Goal: Task Accomplishment & Management: Manage account settings

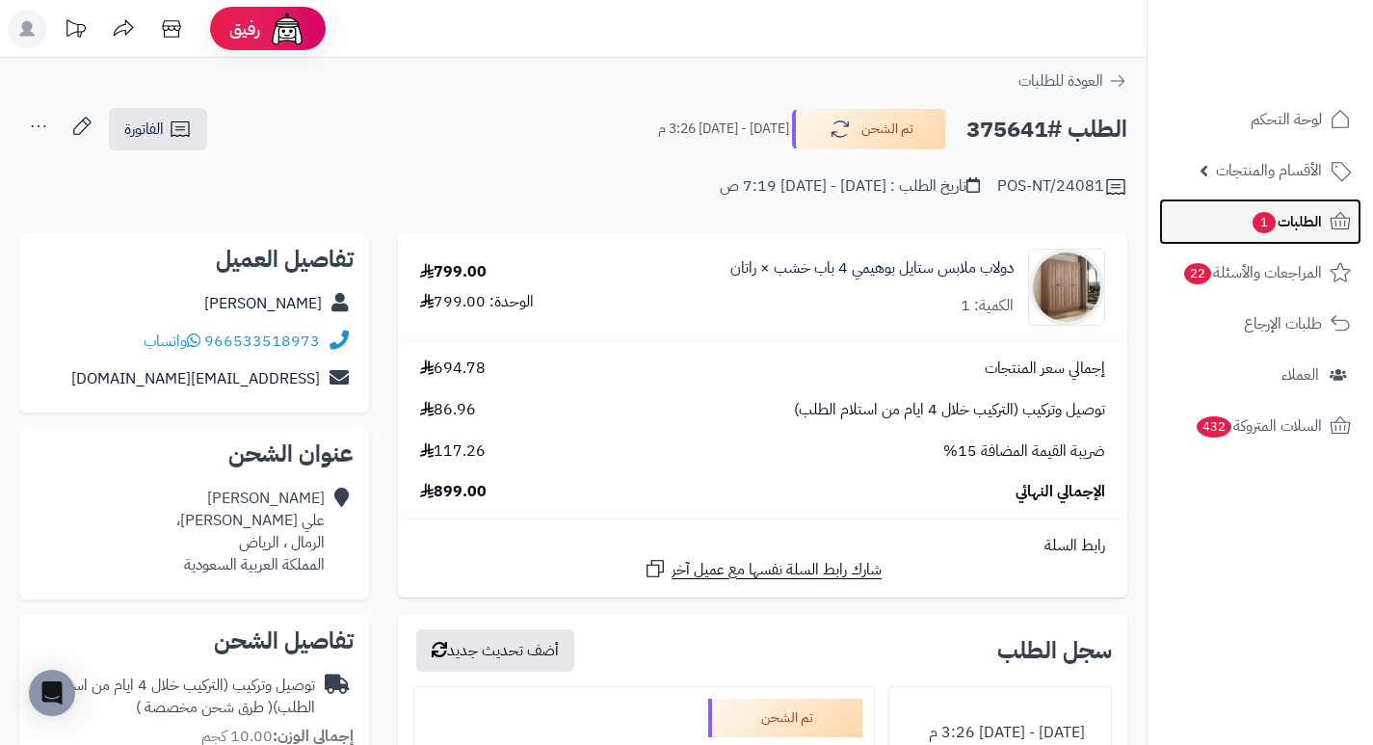
click at [1285, 217] on span "الطلبات 1" at bounding box center [1286, 221] width 71 height 27
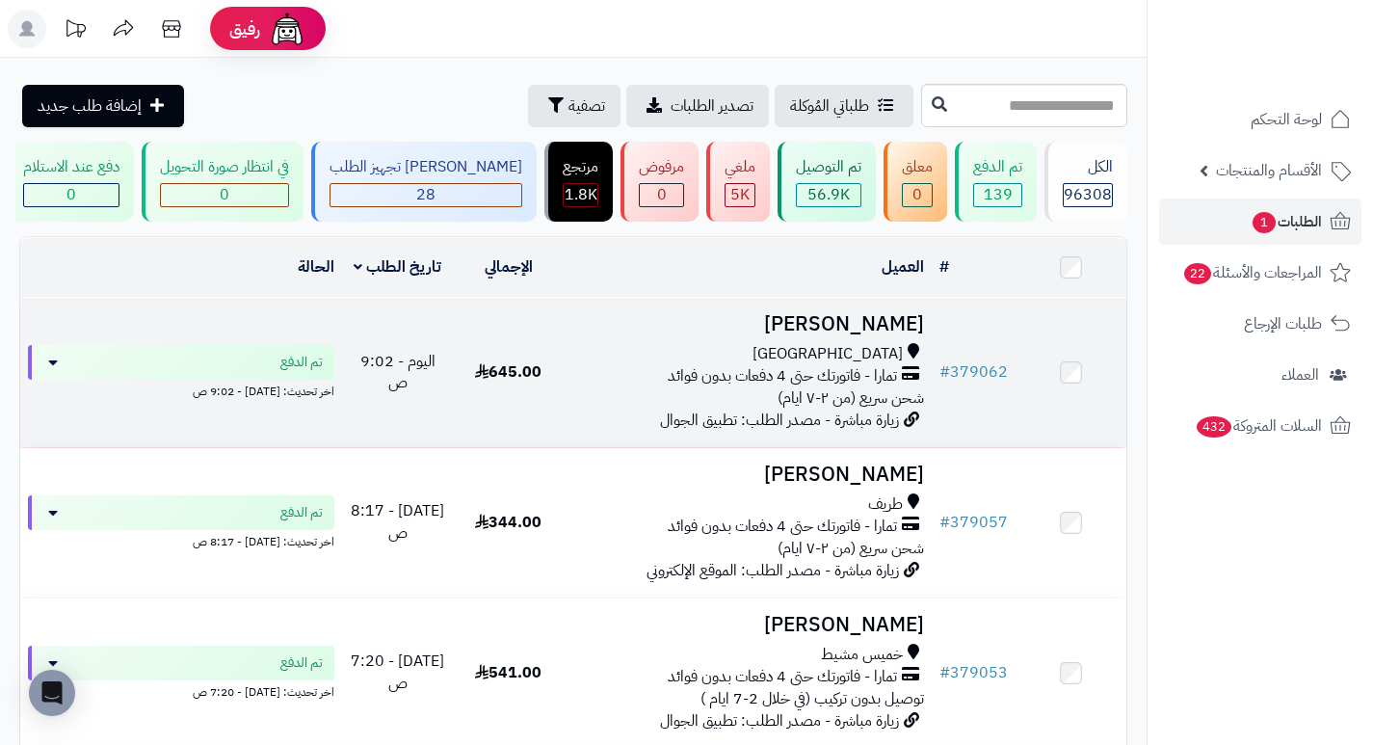
click at [848, 335] on h3 "[PERSON_NAME]" at bounding box center [747, 324] width 353 height 22
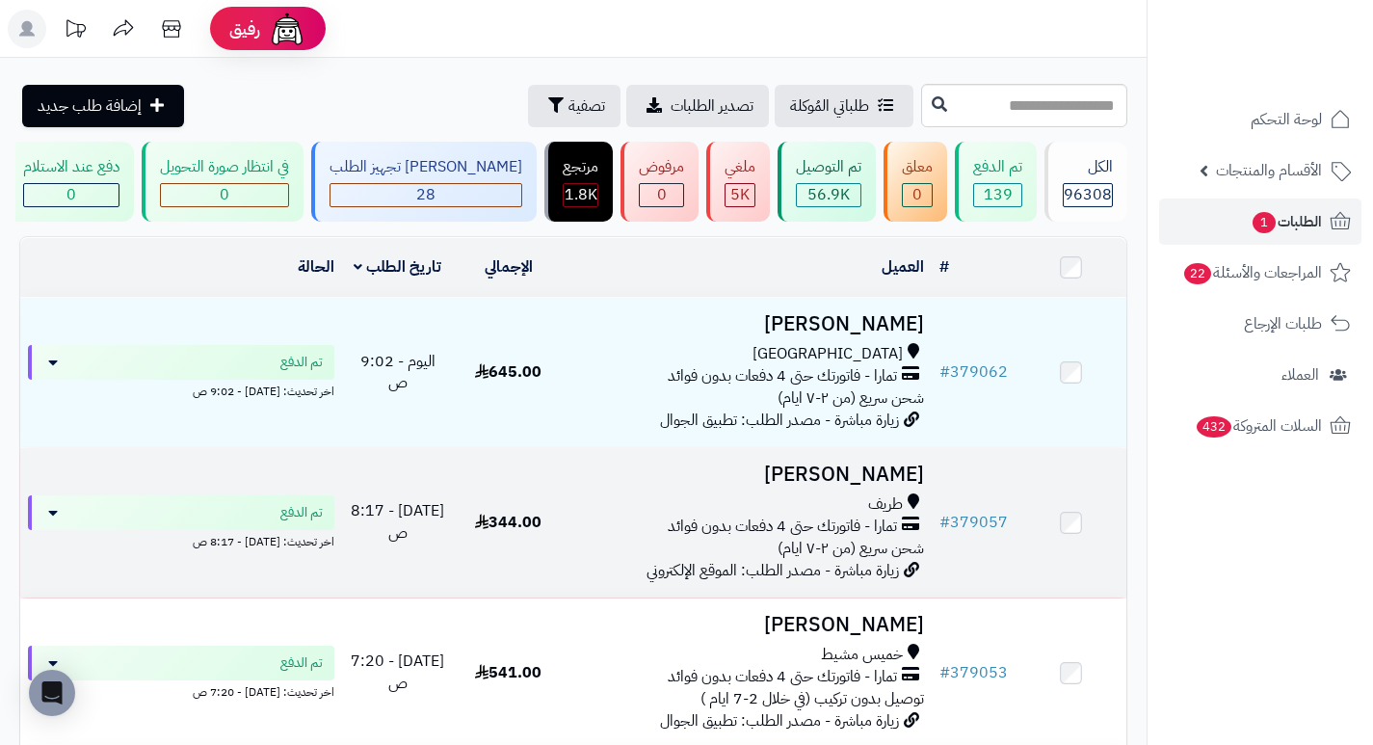
click at [900, 481] on h3 "سالم البناقي" at bounding box center [747, 474] width 353 height 22
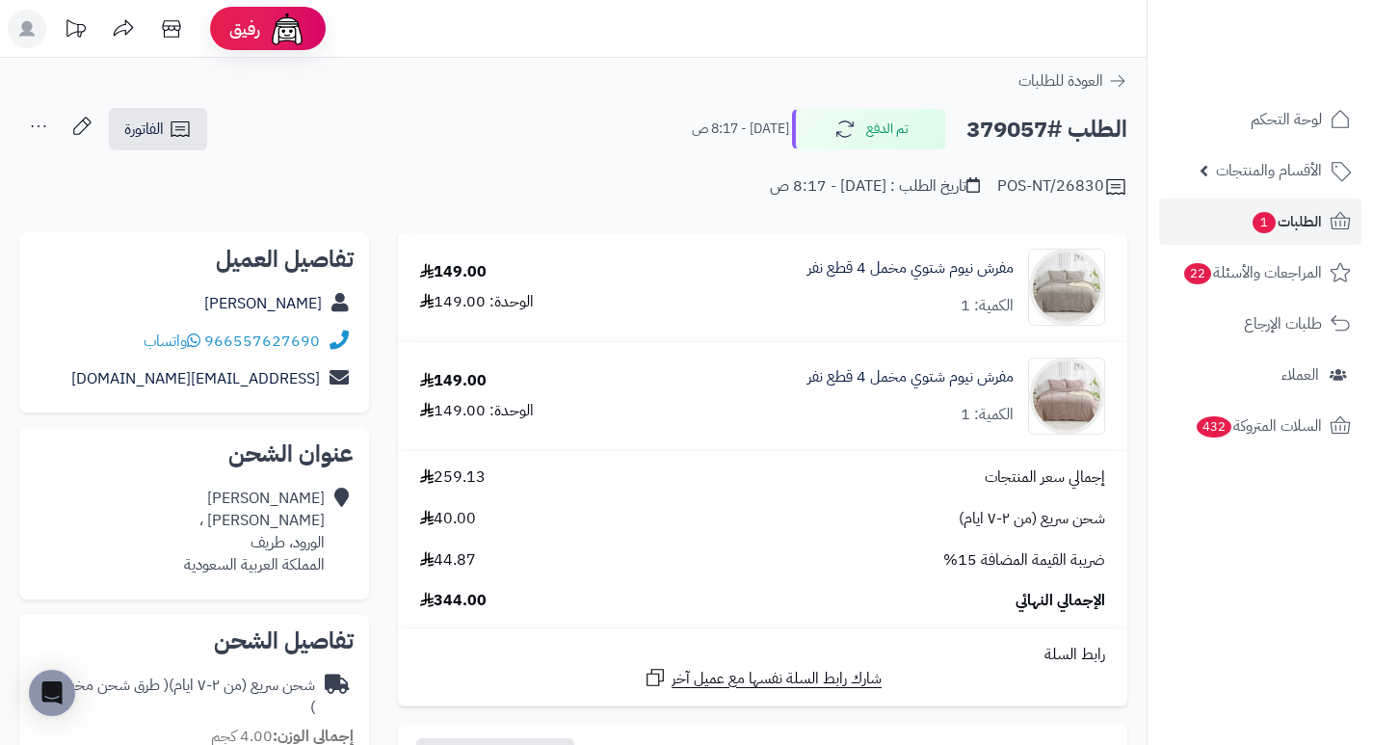
drag, startPoint x: 704, startPoint y: 216, endPoint x: 568, endPoint y: 116, distance: 169.6
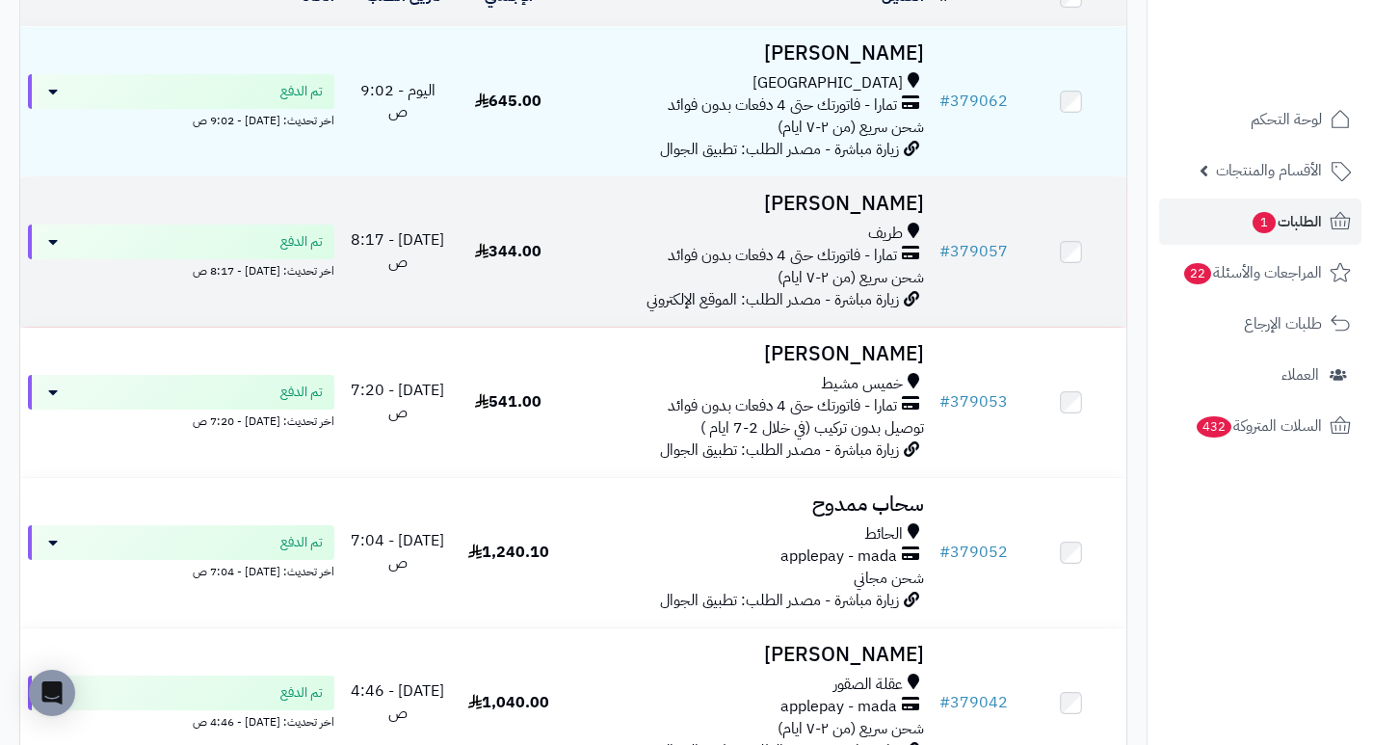
scroll to position [289, 0]
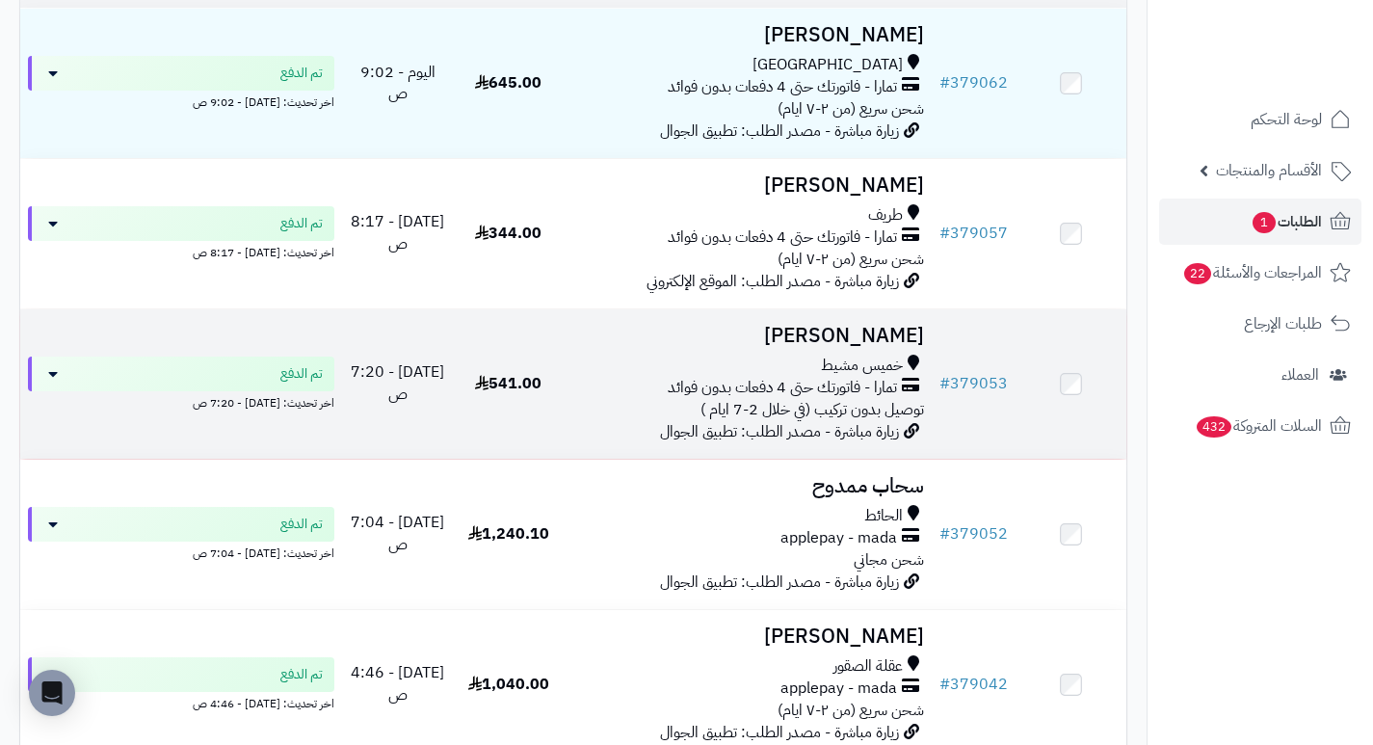
click at [923, 347] on h3 "[PERSON_NAME]" at bounding box center [747, 336] width 353 height 22
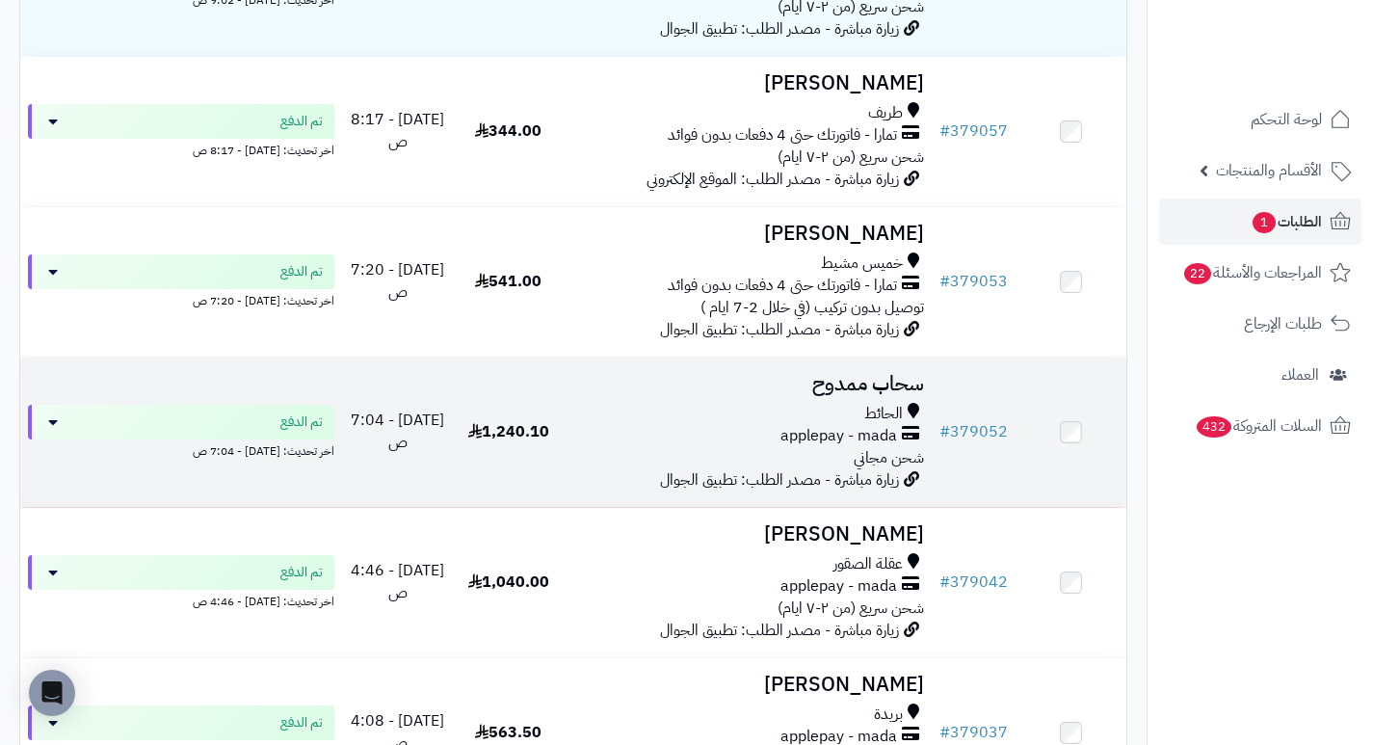
scroll to position [502, 0]
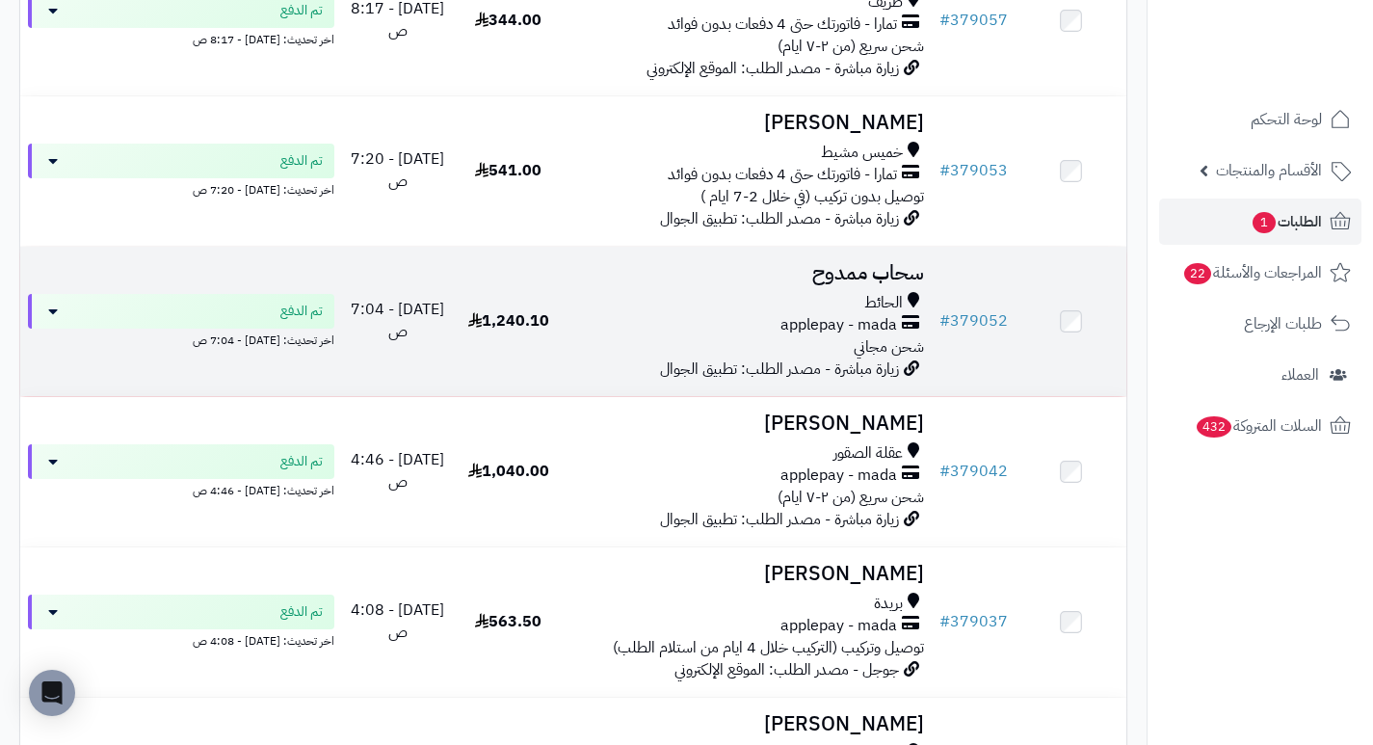
click at [897, 281] on h3 "سحاب ممدوح" at bounding box center [747, 273] width 353 height 22
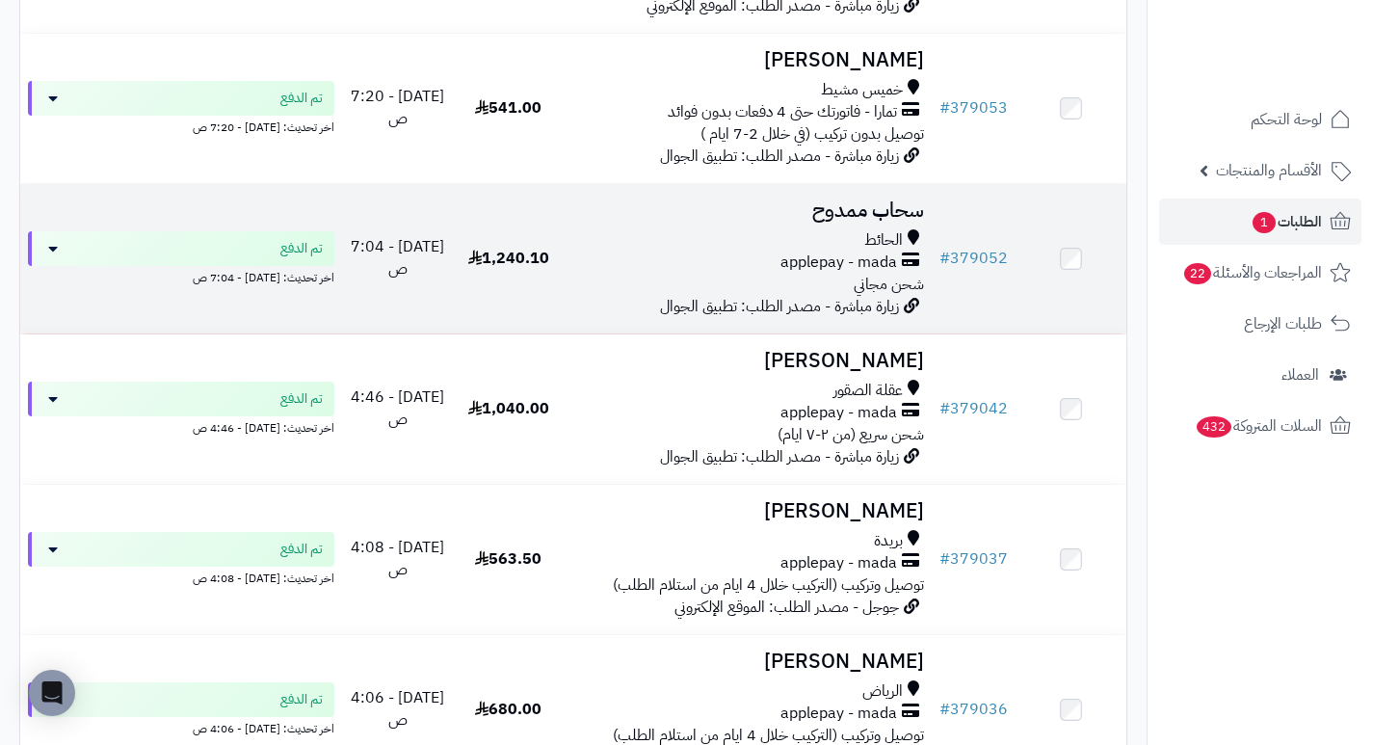
scroll to position [598, 0]
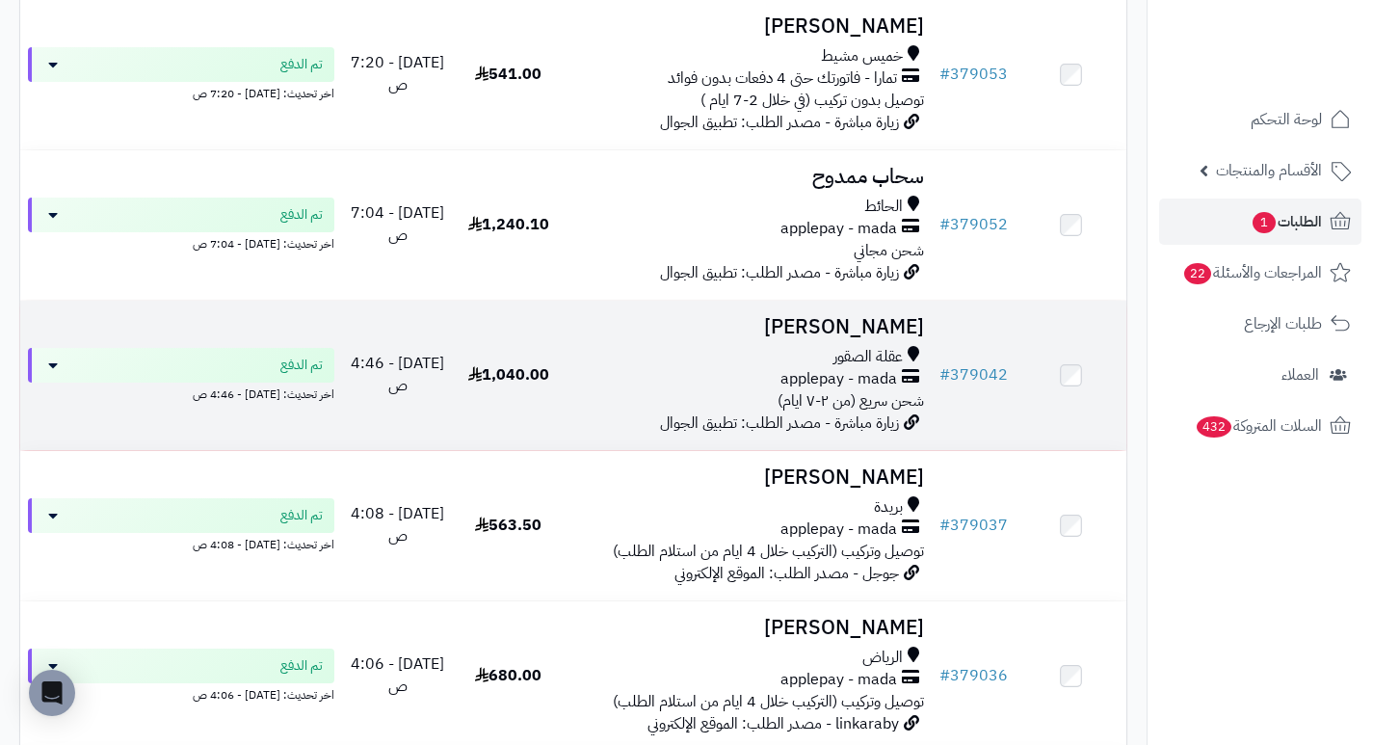
click at [902, 333] on h3 "Areej الحربي" at bounding box center [747, 327] width 353 height 22
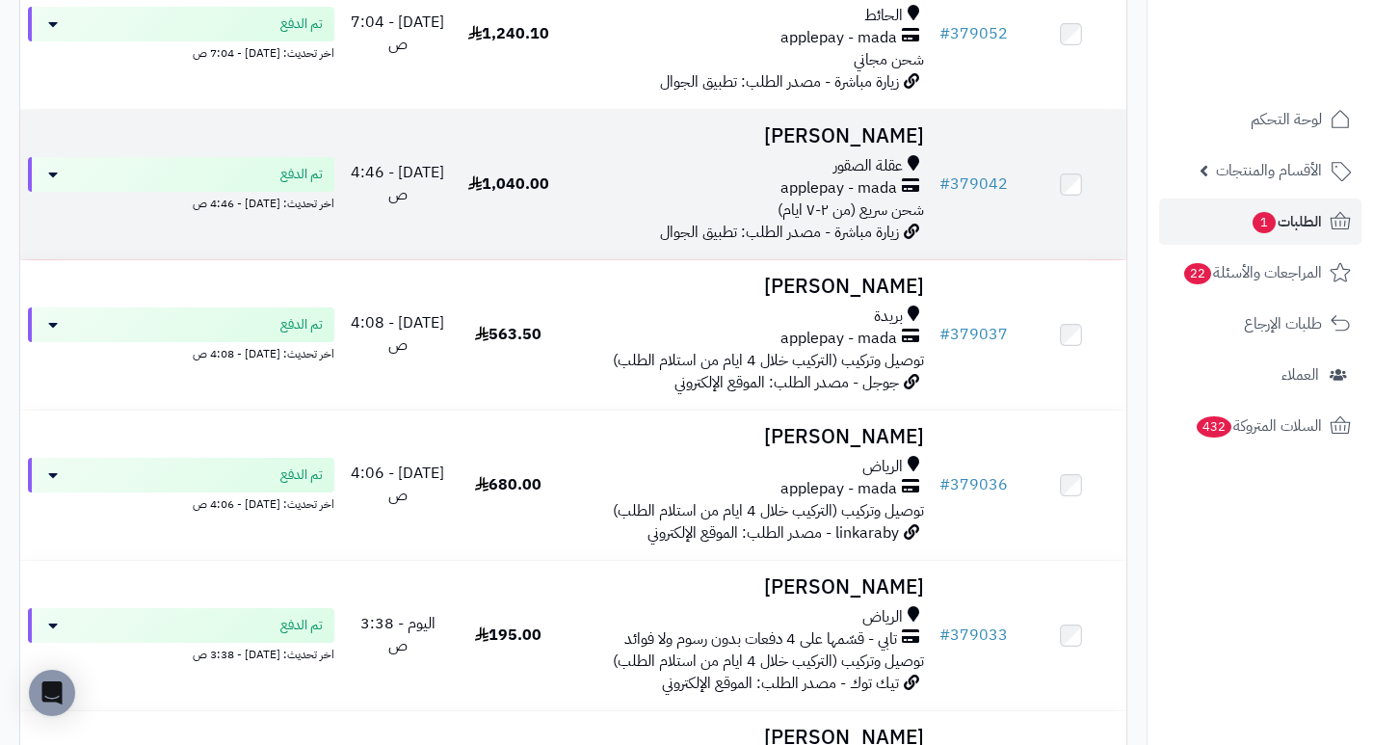
scroll to position [791, 0]
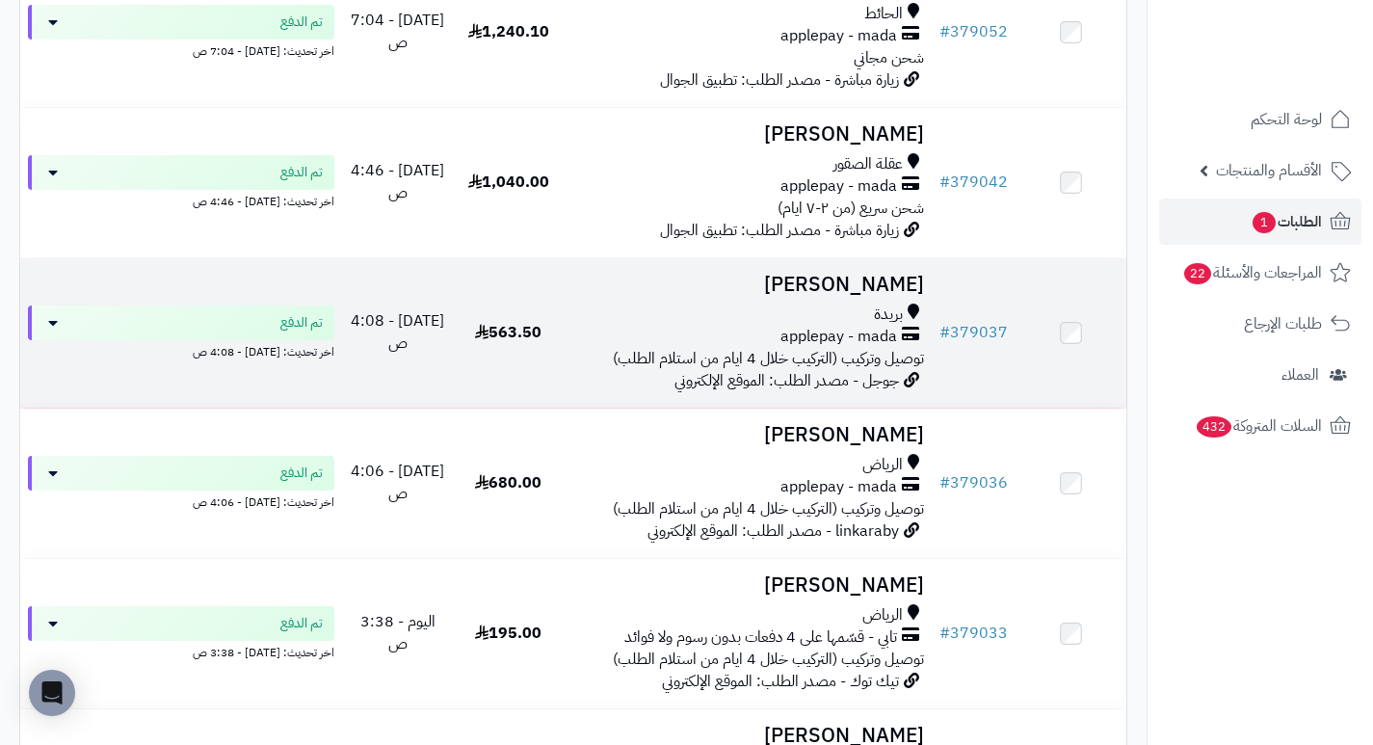
click at [850, 296] on h3 "Sarah Fahad" at bounding box center [747, 285] width 353 height 22
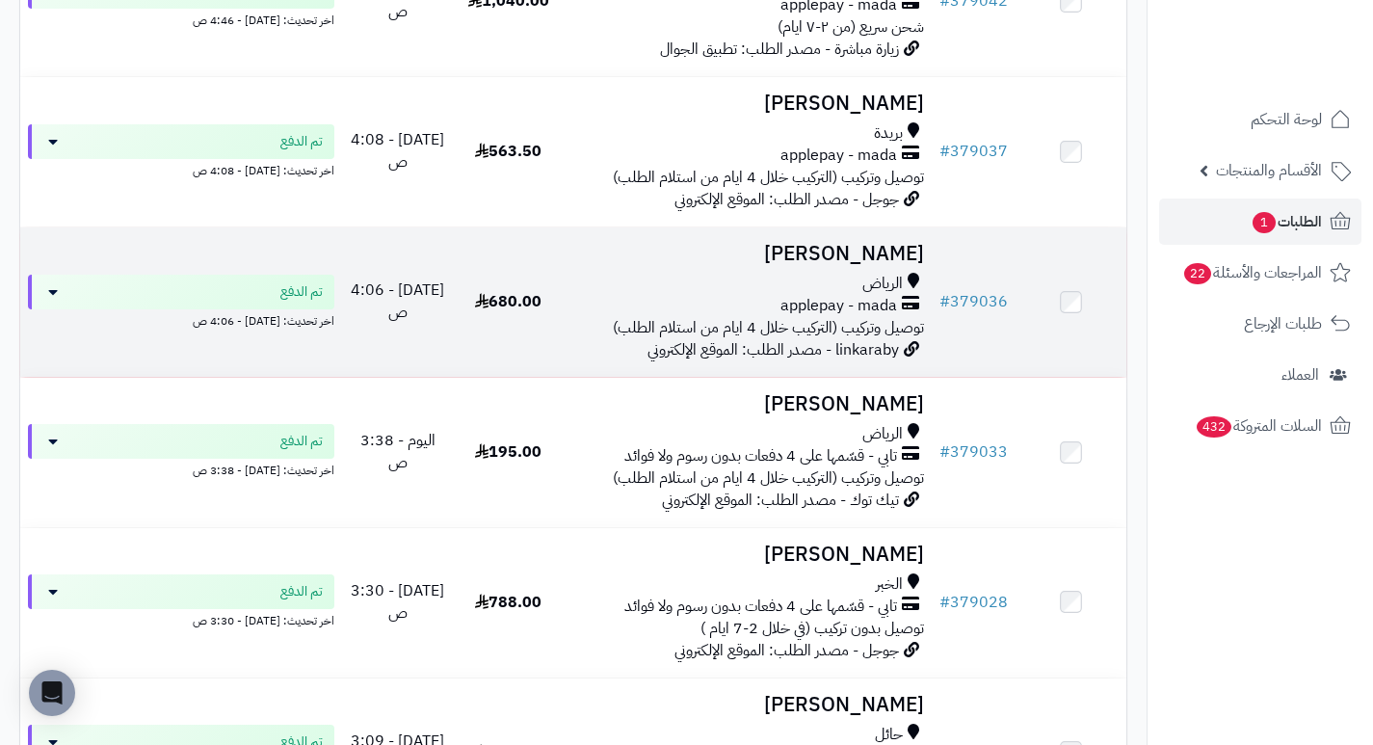
scroll to position [984, 0]
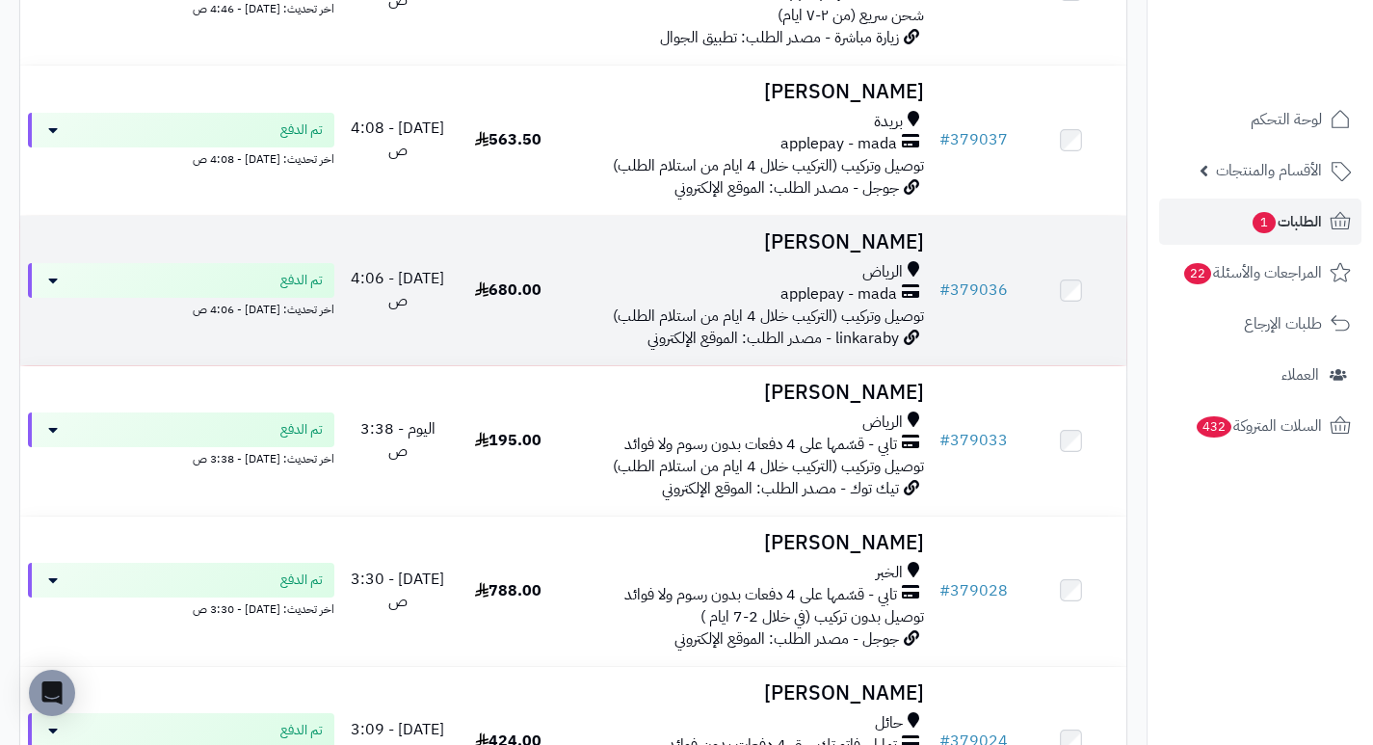
click at [887, 251] on h3 "[PERSON_NAME]" at bounding box center [747, 242] width 353 height 22
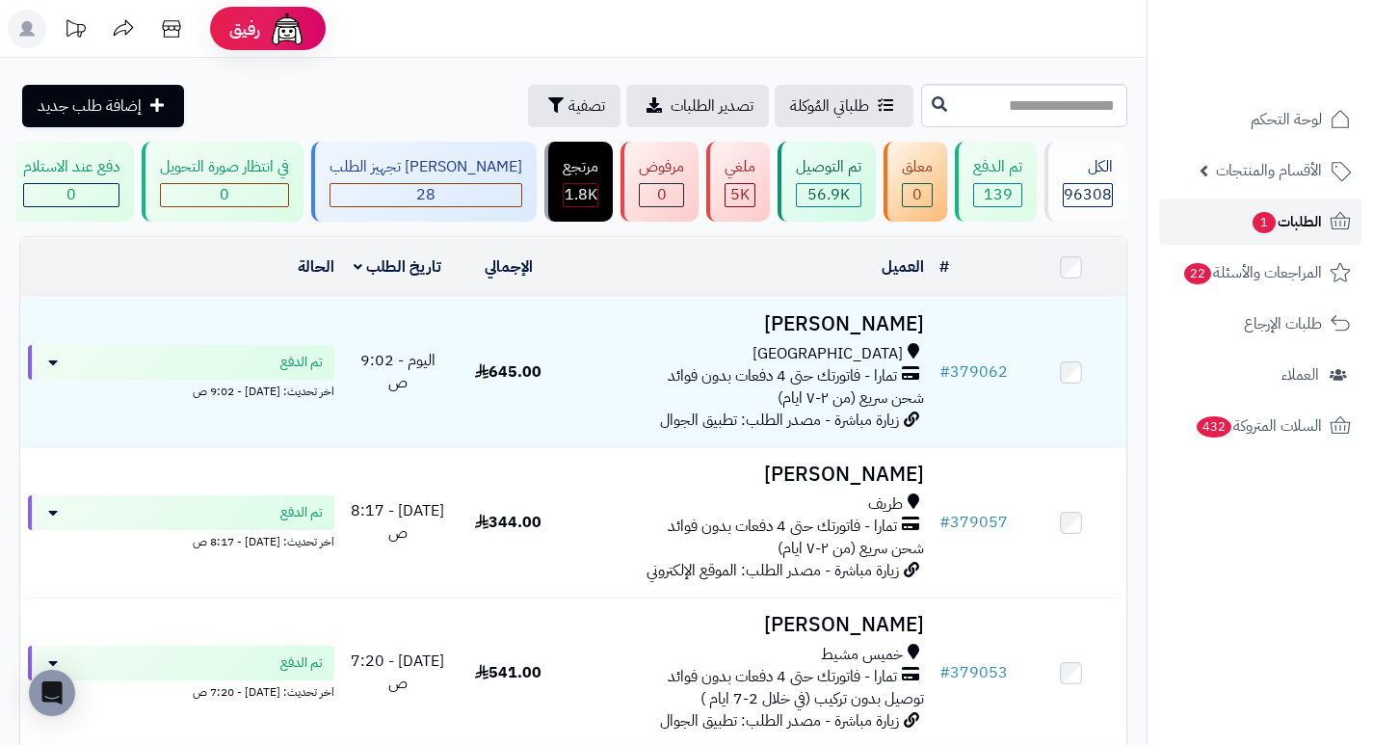
click at [1293, 208] on span "الطلبات 1" at bounding box center [1286, 221] width 71 height 27
click at [1261, 127] on span "لوحة التحكم" at bounding box center [1287, 119] width 70 height 27
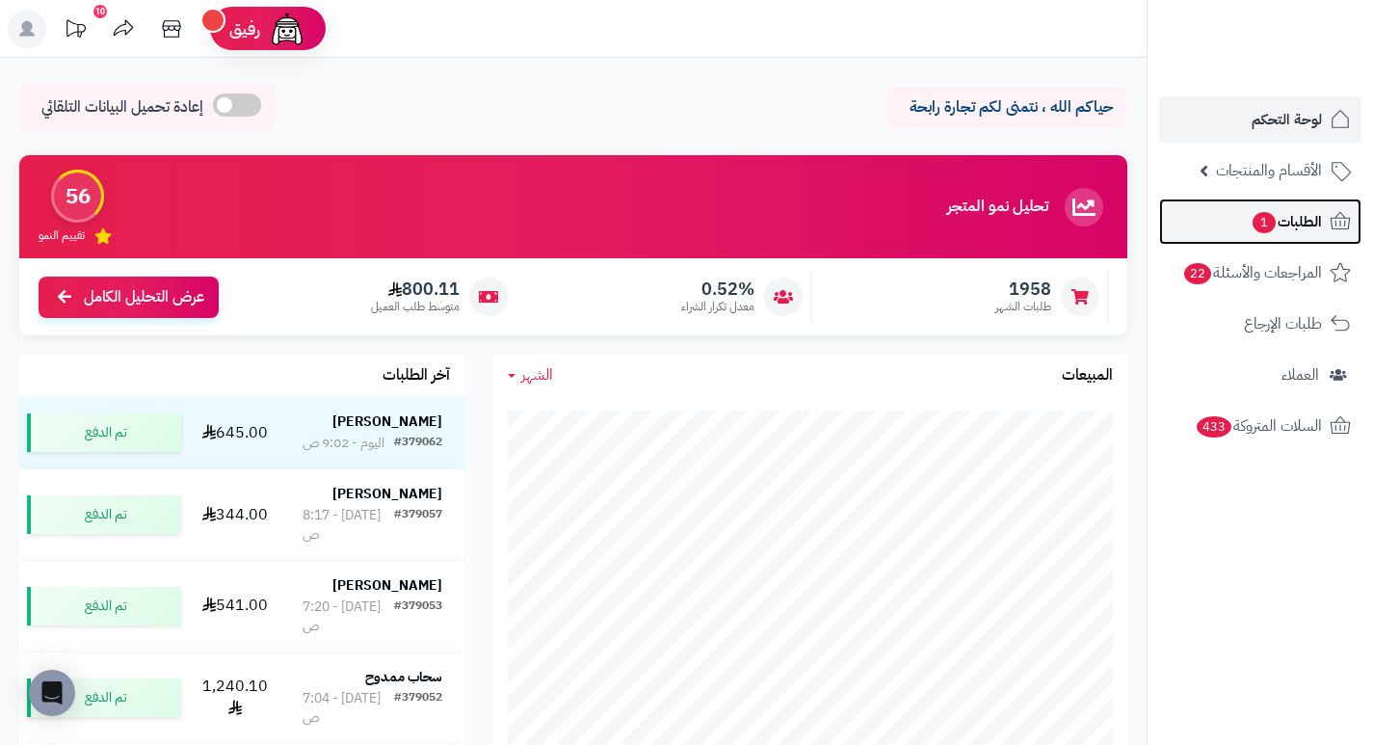
click at [1296, 228] on span "الطلبات 1" at bounding box center [1286, 221] width 71 height 27
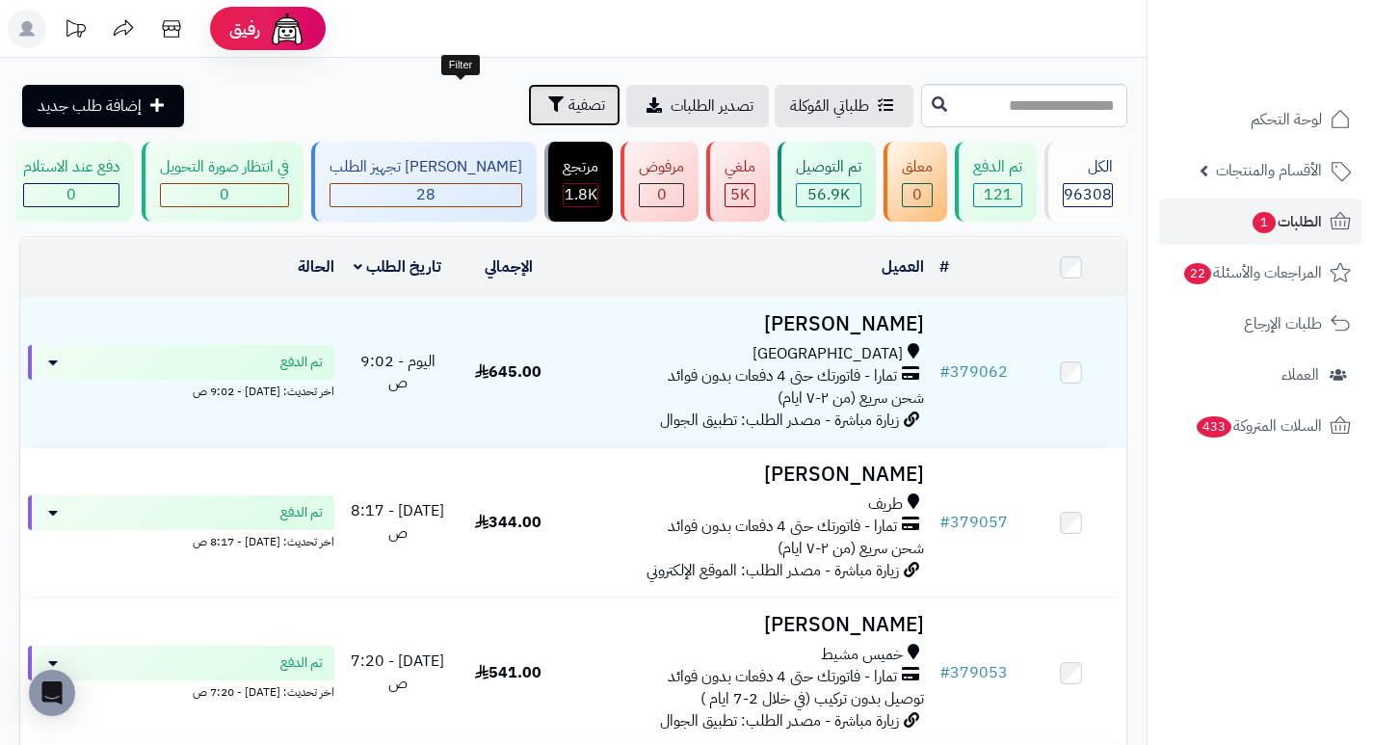
click at [569, 112] on span "تصفية" at bounding box center [587, 104] width 37 height 23
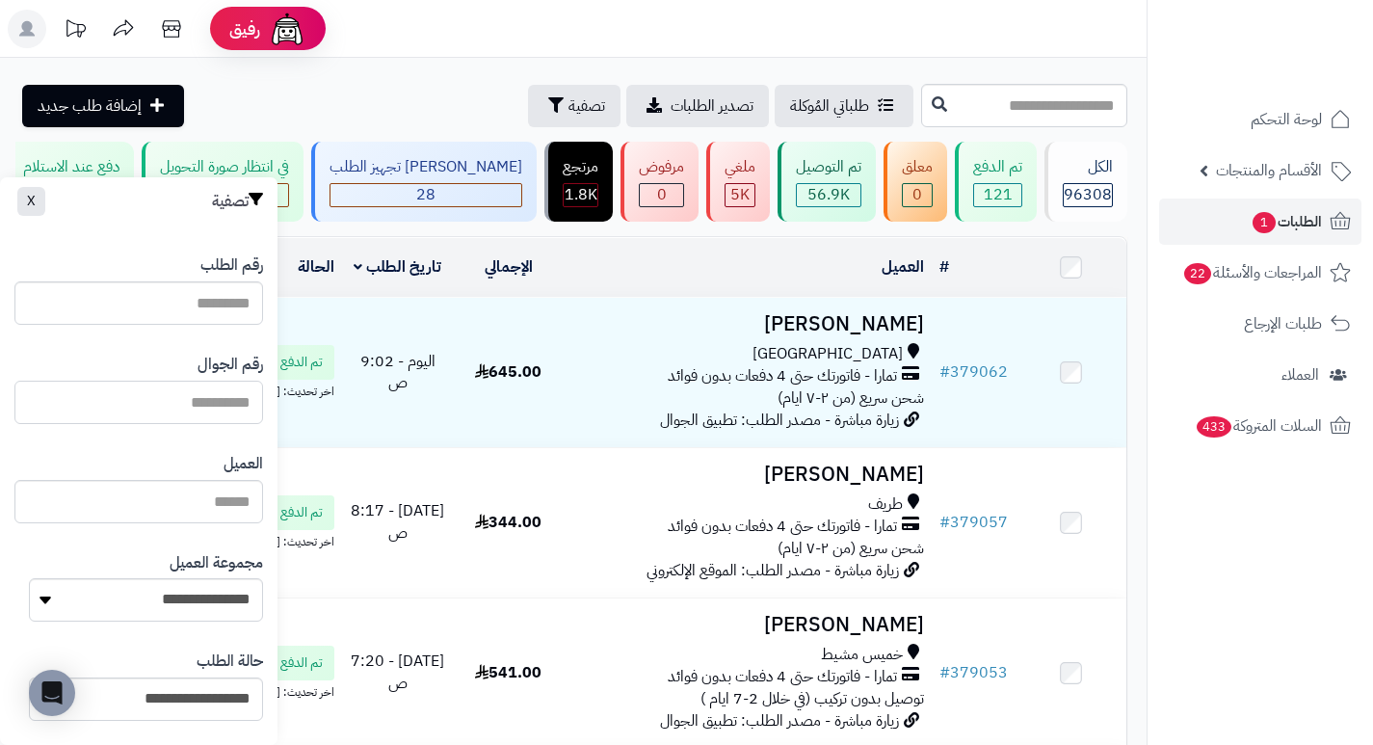
click at [187, 409] on input "text" at bounding box center [138, 402] width 249 height 43
type input "*********"
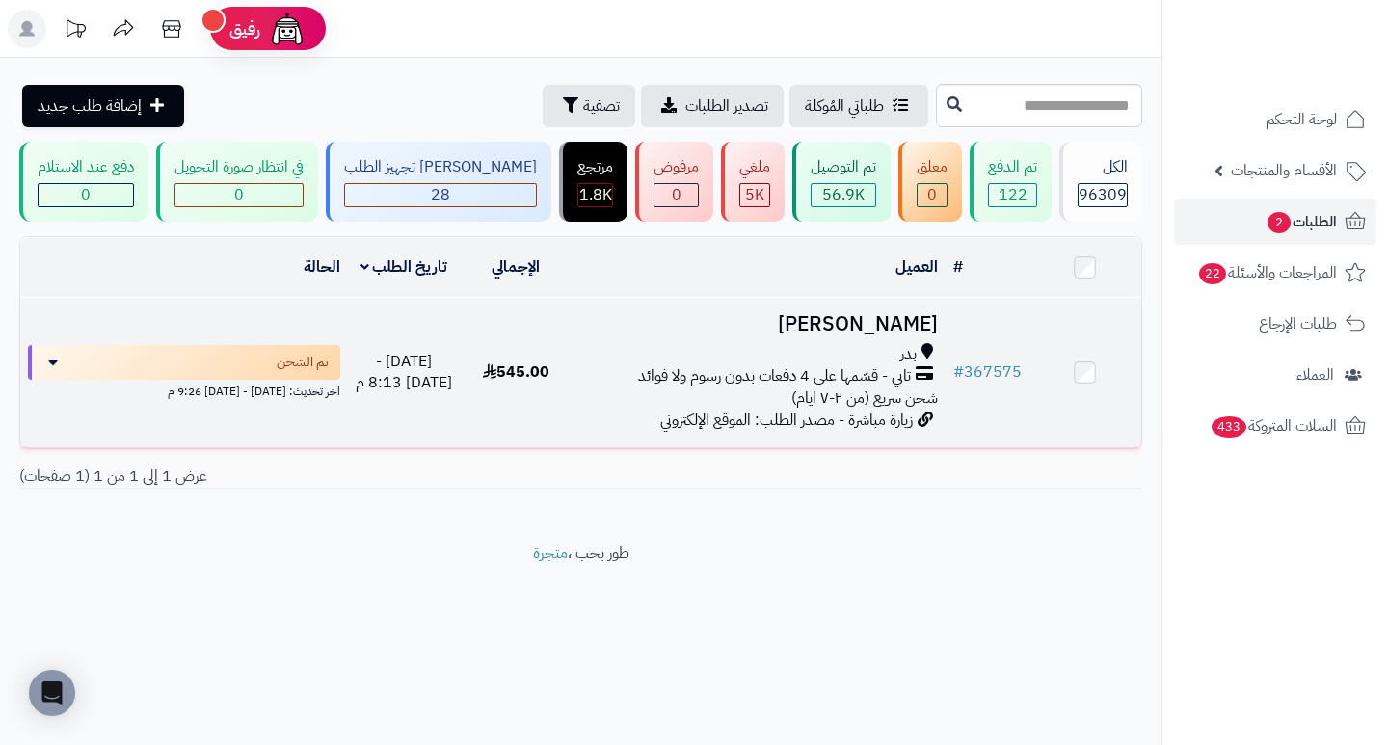
click at [892, 335] on h3 "[PERSON_NAME]" at bounding box center [757, 324] width 357 height 22
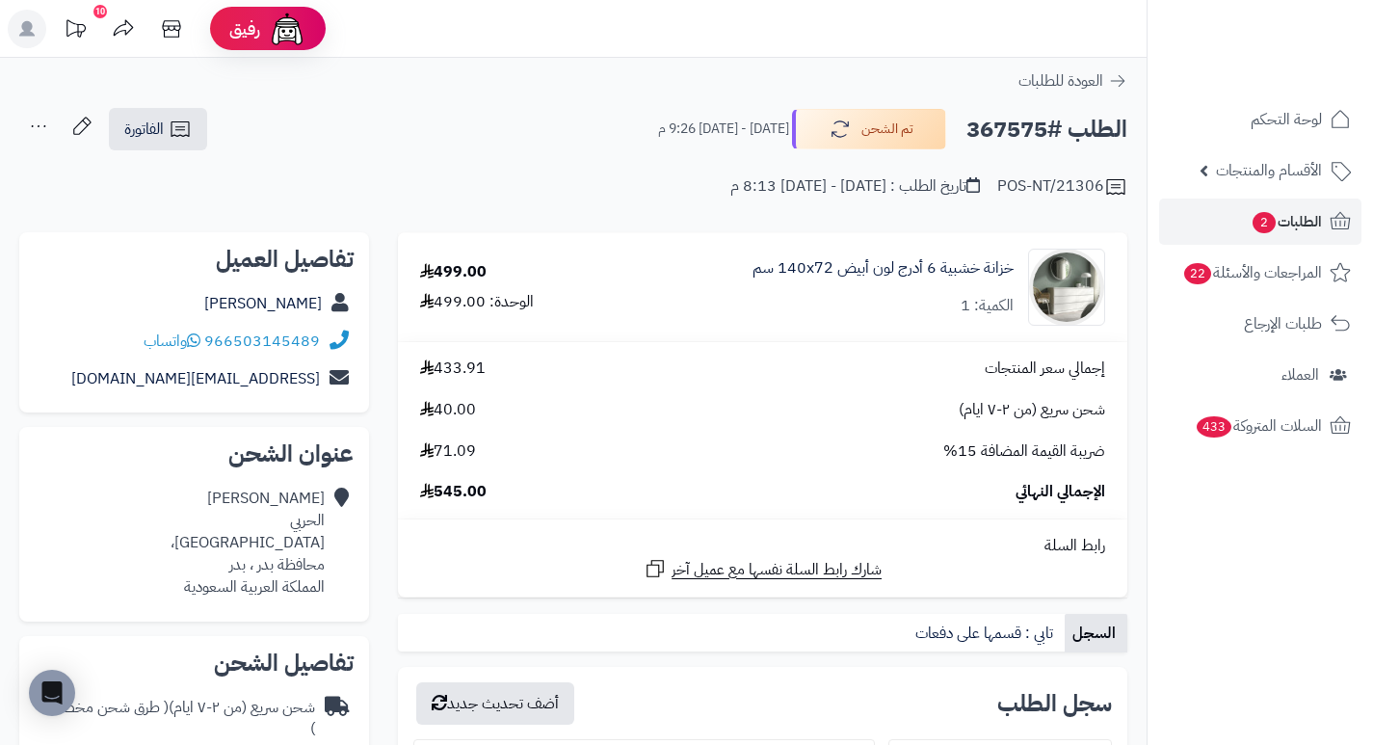
click at [993, 123] on h2 "الطلب #367575" at bounding box center [1046, 130] width 161 height 40
copy h2 "367575"
click at [621, 192] on div "POS-NT/21306 تاريخ الطلب : الأحد - ٣ أغسطس ٢٠٢٥ - 8:13 م" at bounding box center [573, 175] width 1108 height 46
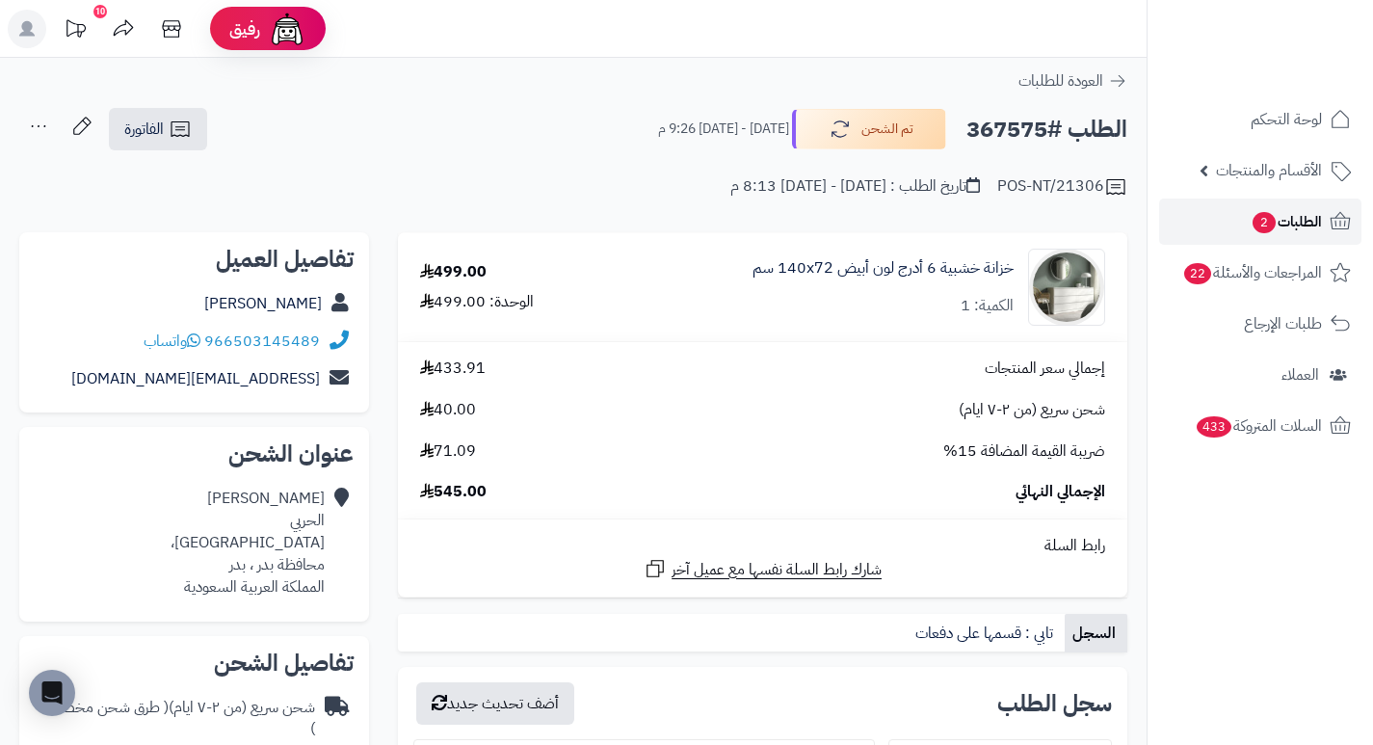
click at [1244, 222] on link "الطلبات 2" at bounding box center [1260, 221] width 202 height 46
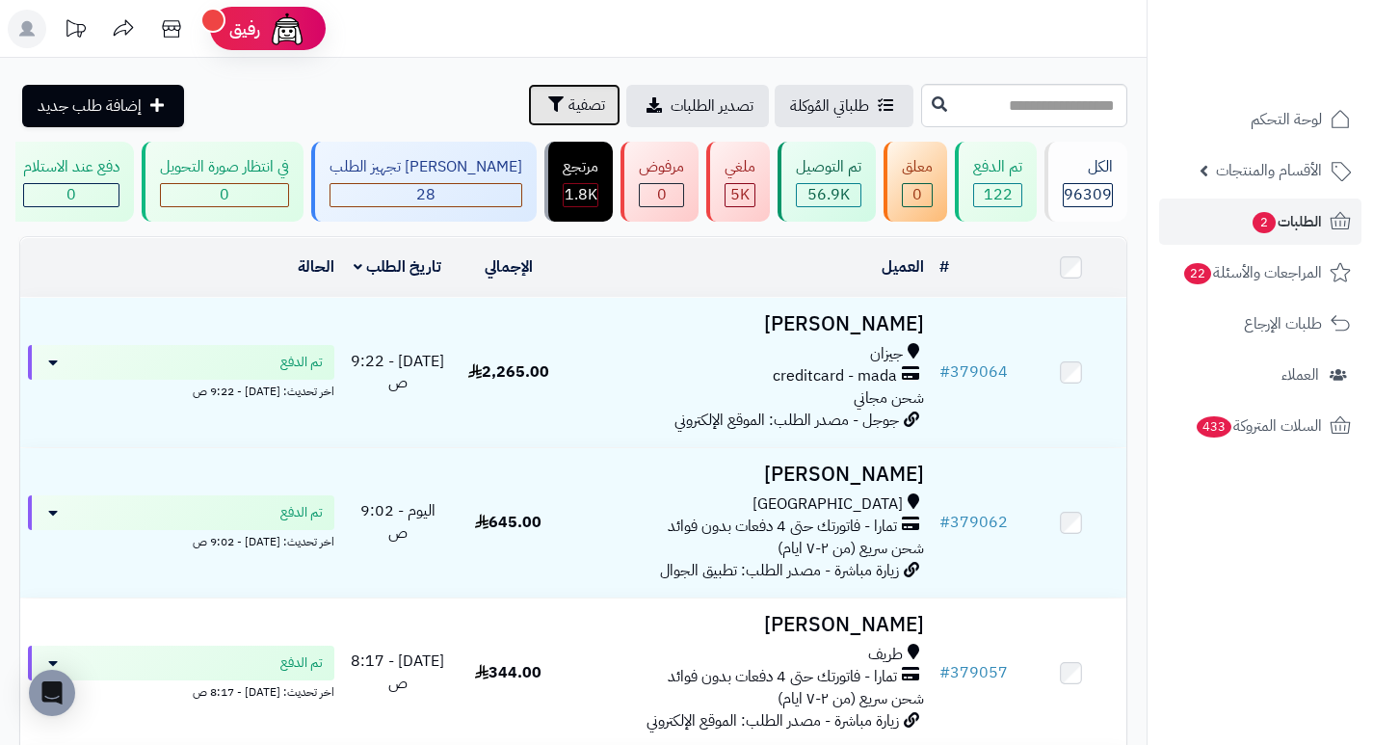
click at [569, 114] on span "تصفية" at bounding box center [587, 104] width 37 height 23
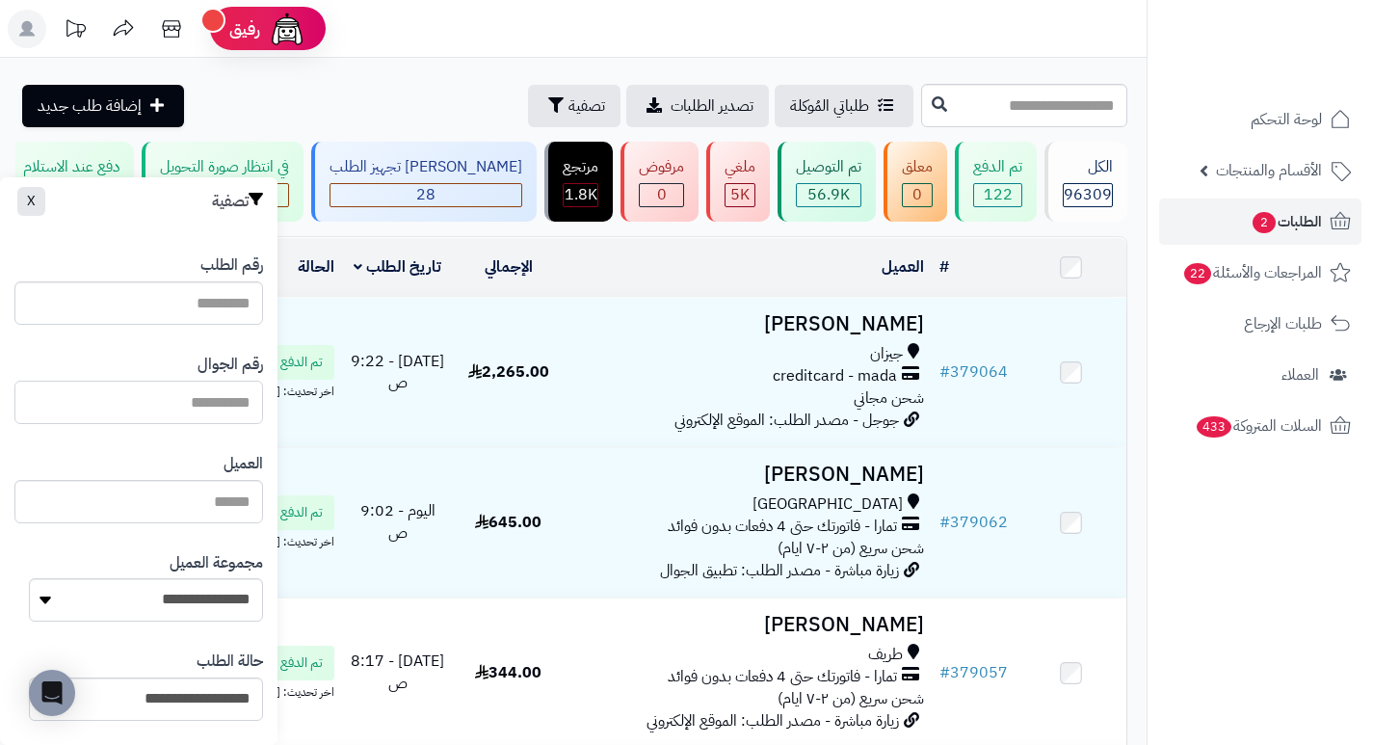
paste input "*********"
type input "*********"
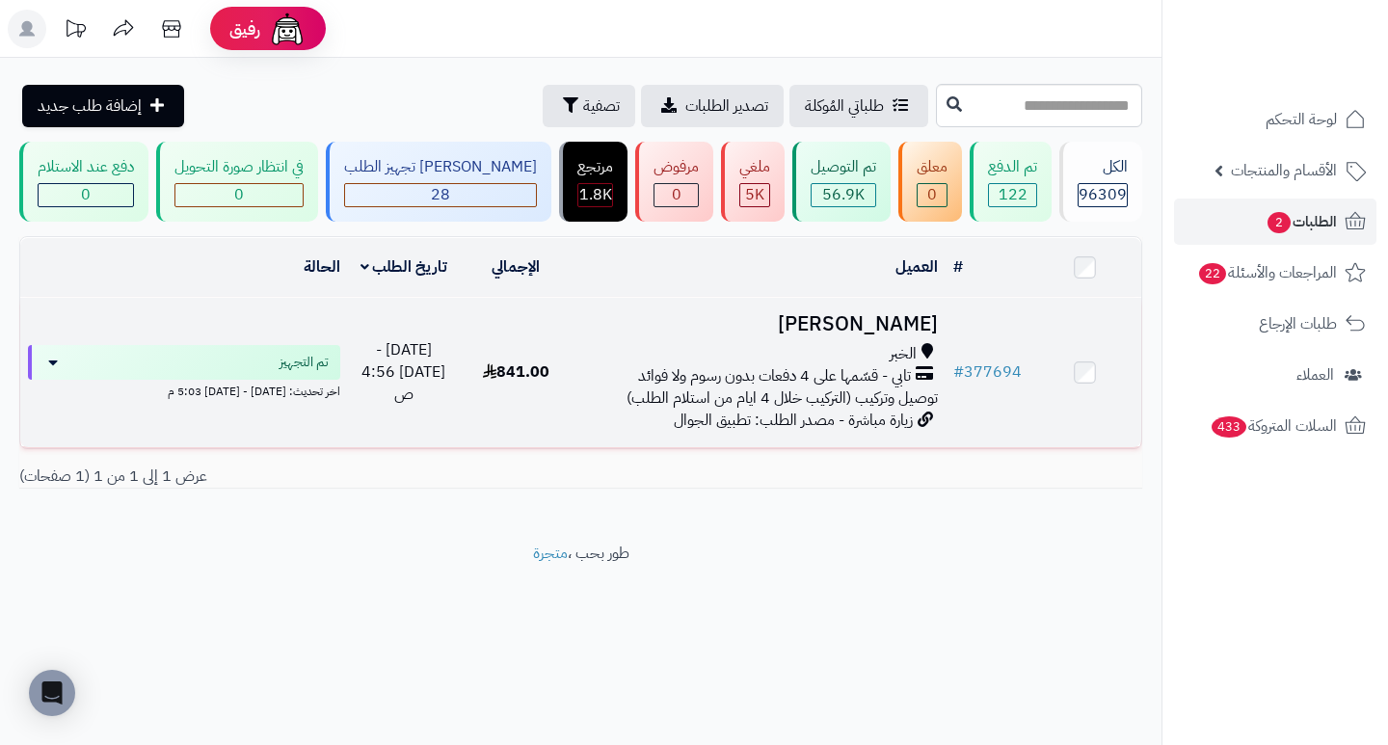
click at [904, 335] on h3 "[PERSON_NAME]" at bounding box center [757, 324] width 357 height 22
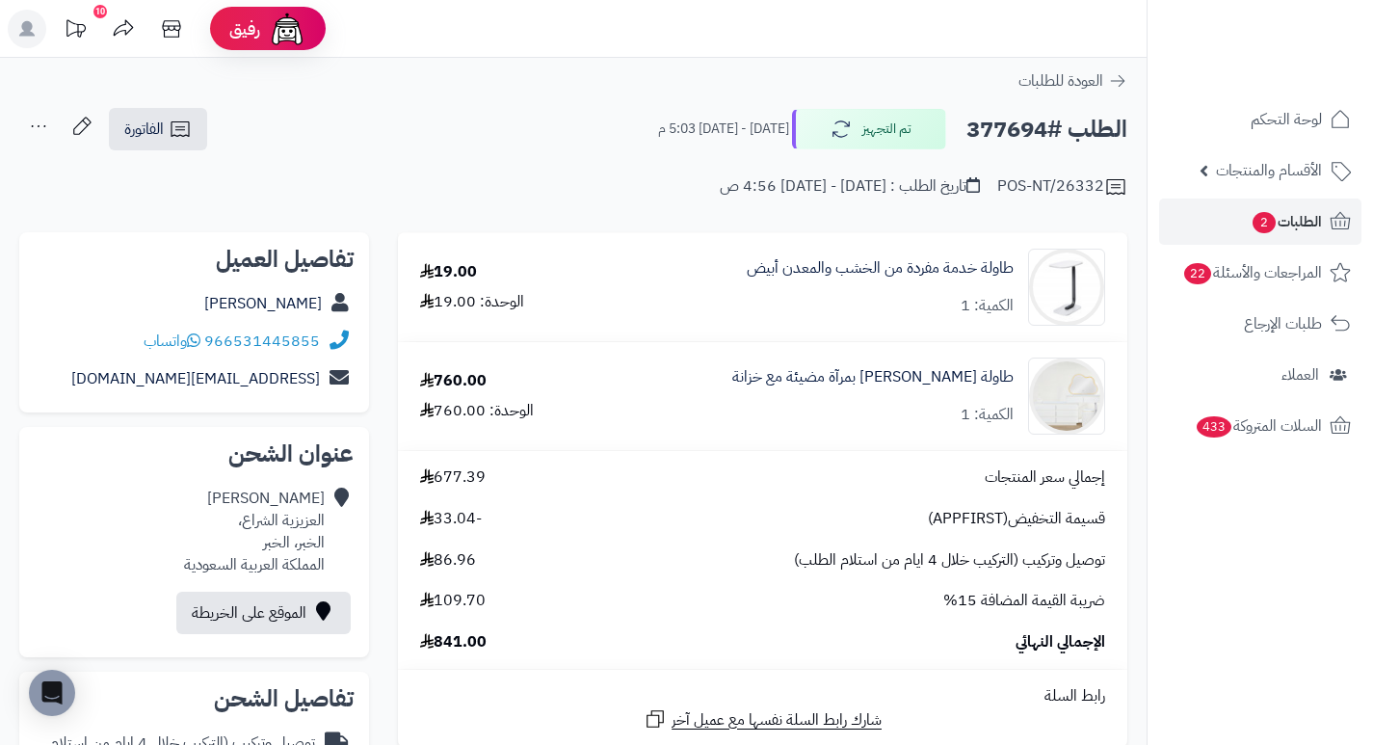
click at [1018, 129] on h2 "الطلب #377694" at bounding box center [1046, 130] width 161 height 40
copy h2 "377694"
click at [1316, 225] on span "الطلبات 2" at bounding box center [1286, 221] width 71 height 27
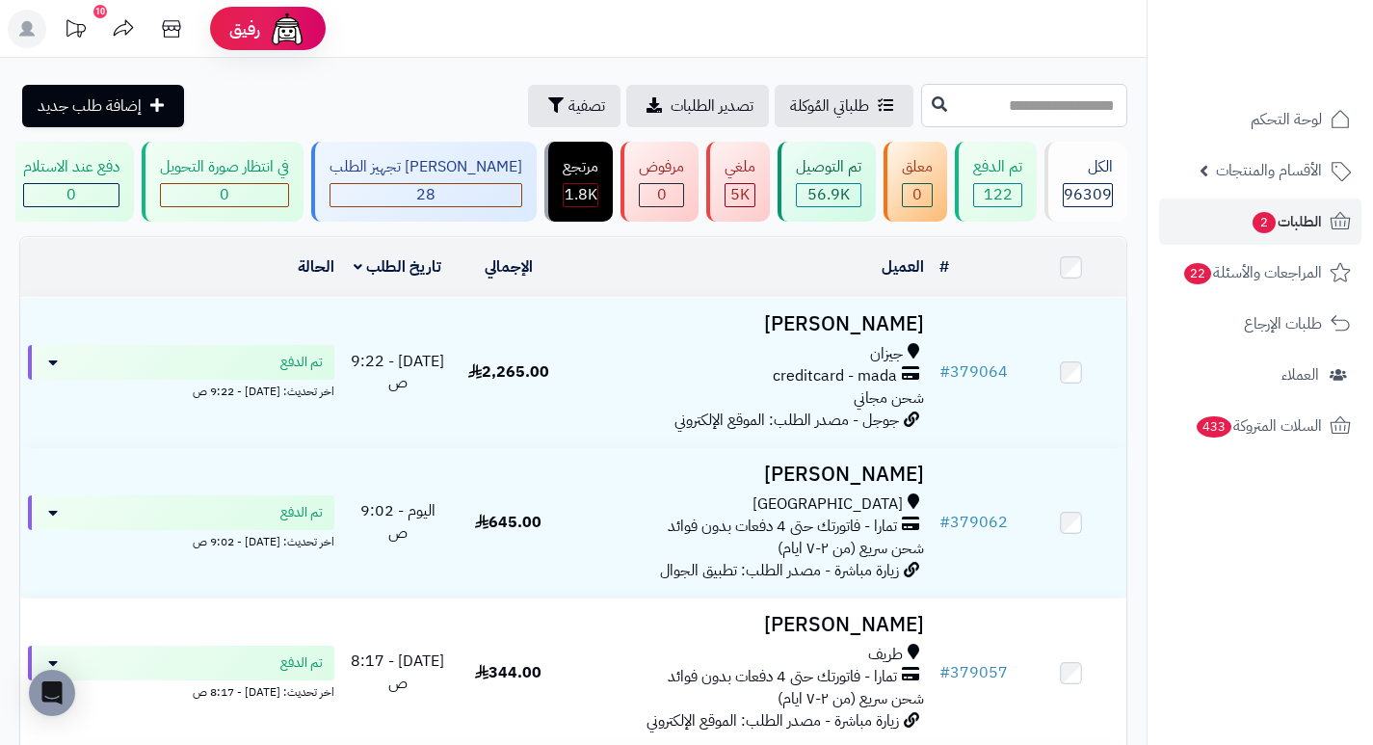
paste input "******"
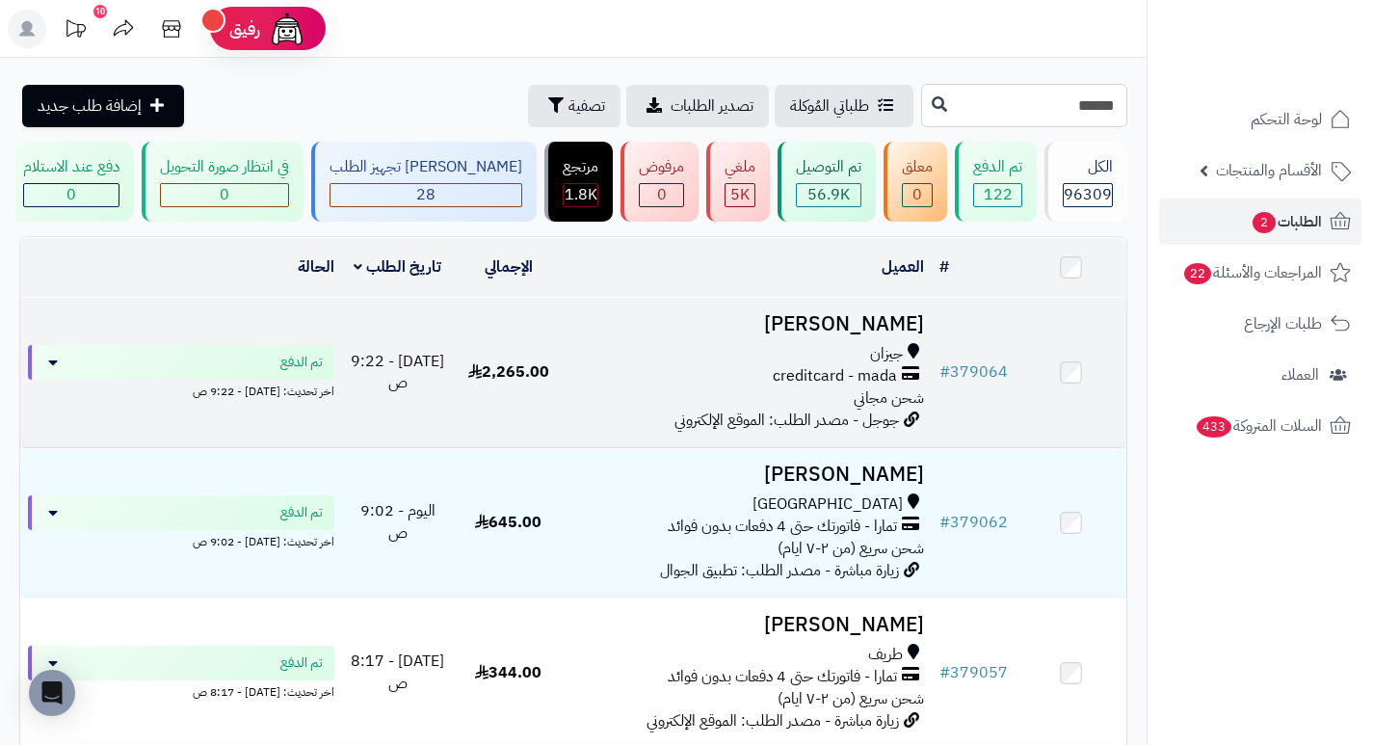
type input "******"
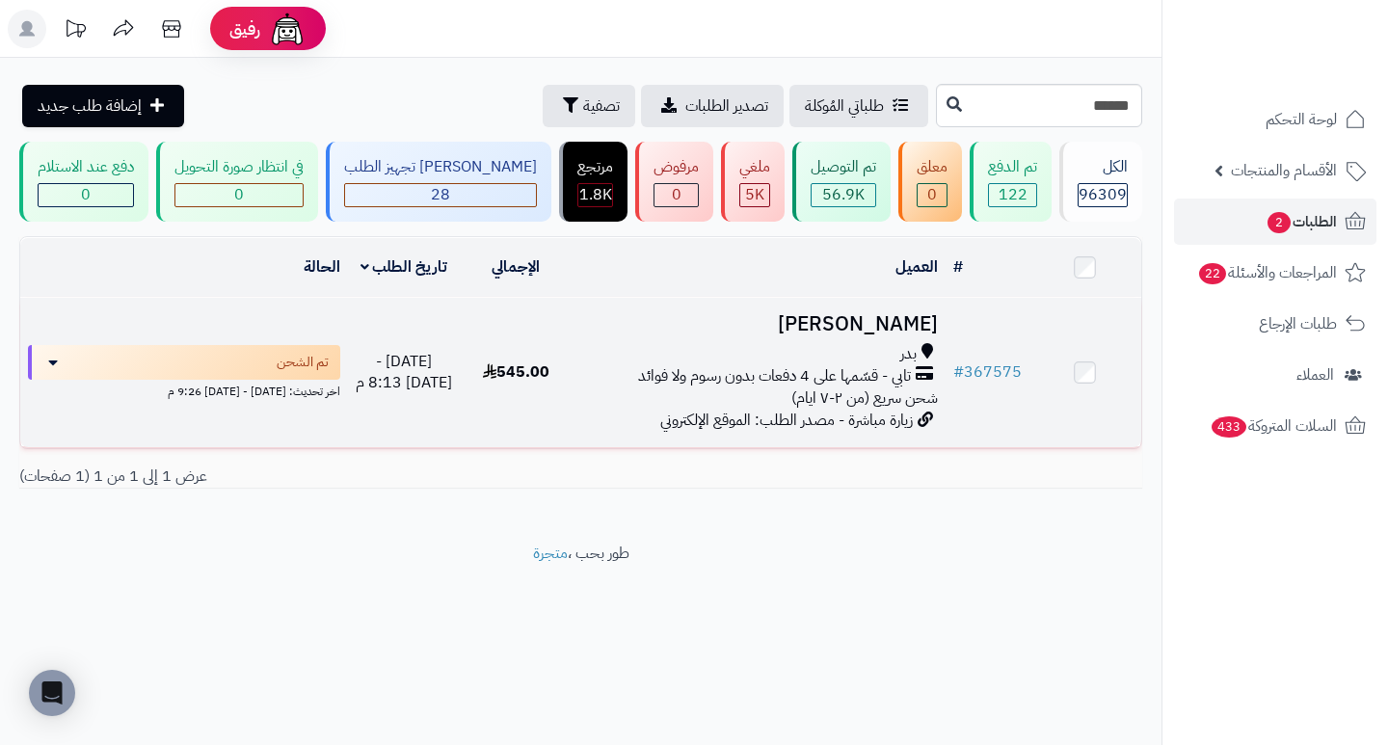
click at [913, 335] on h3 "[PERSON_NAME]" at bounding box center [757, 324] width 357 height 22
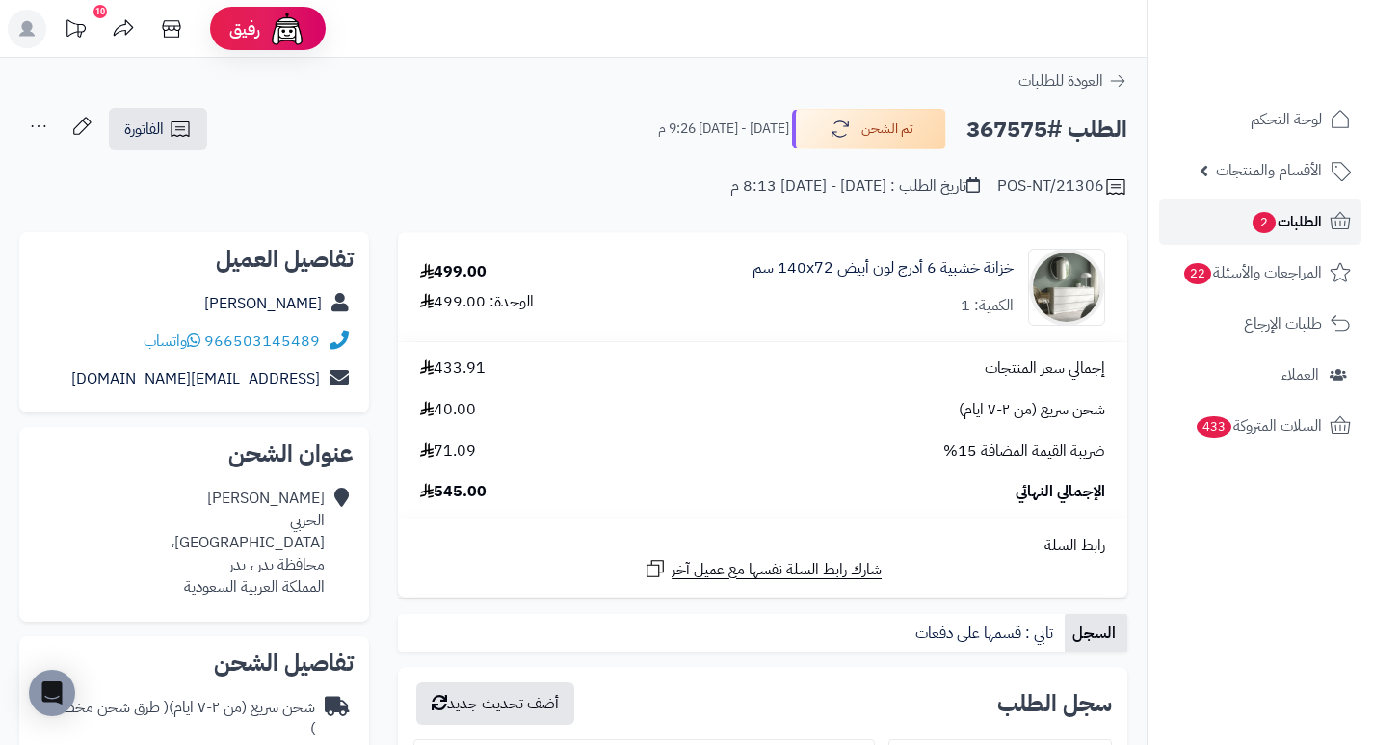
click at [1283, 222] on span "الطلبات 2" at bounding box center [1286, 221] width 71 height 27
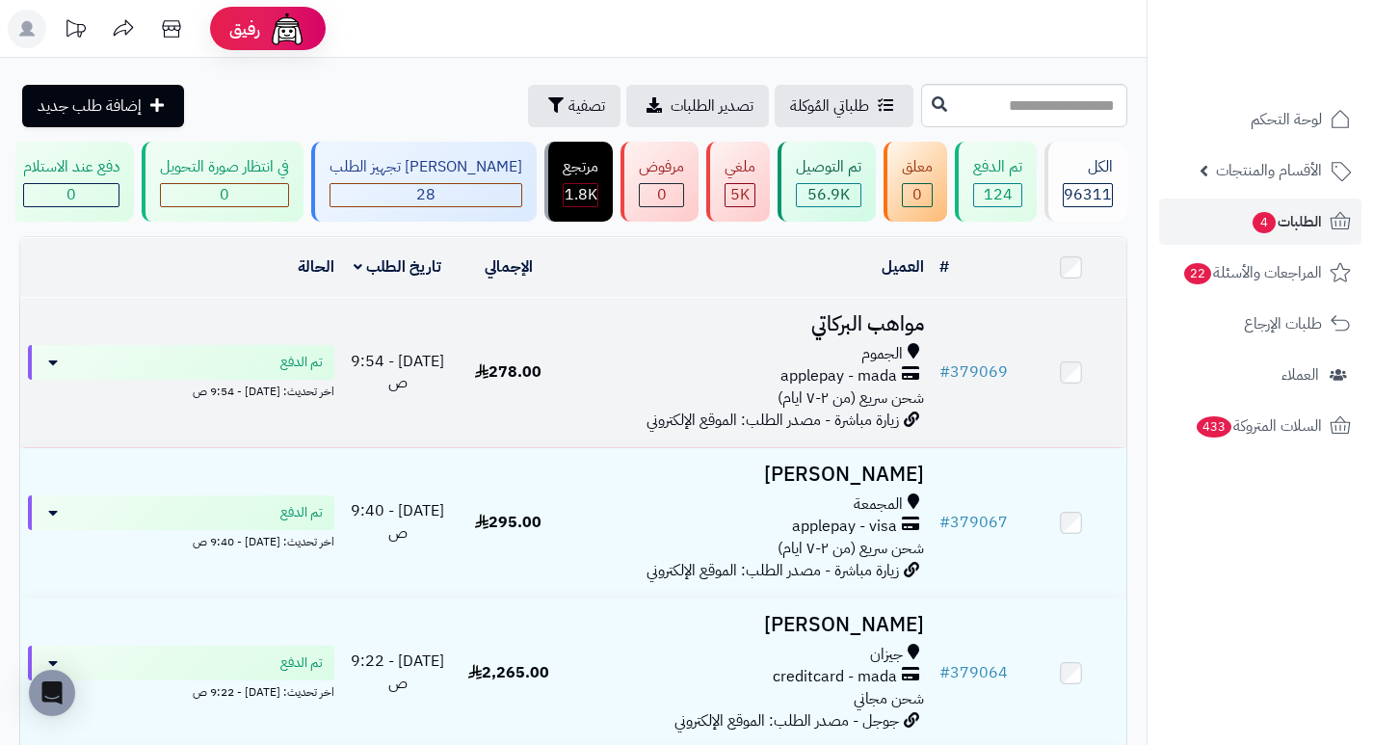
click at [896, 334] on h3 "مواهب البركاتي" at bounding box center [747, 324] width 353 height 22
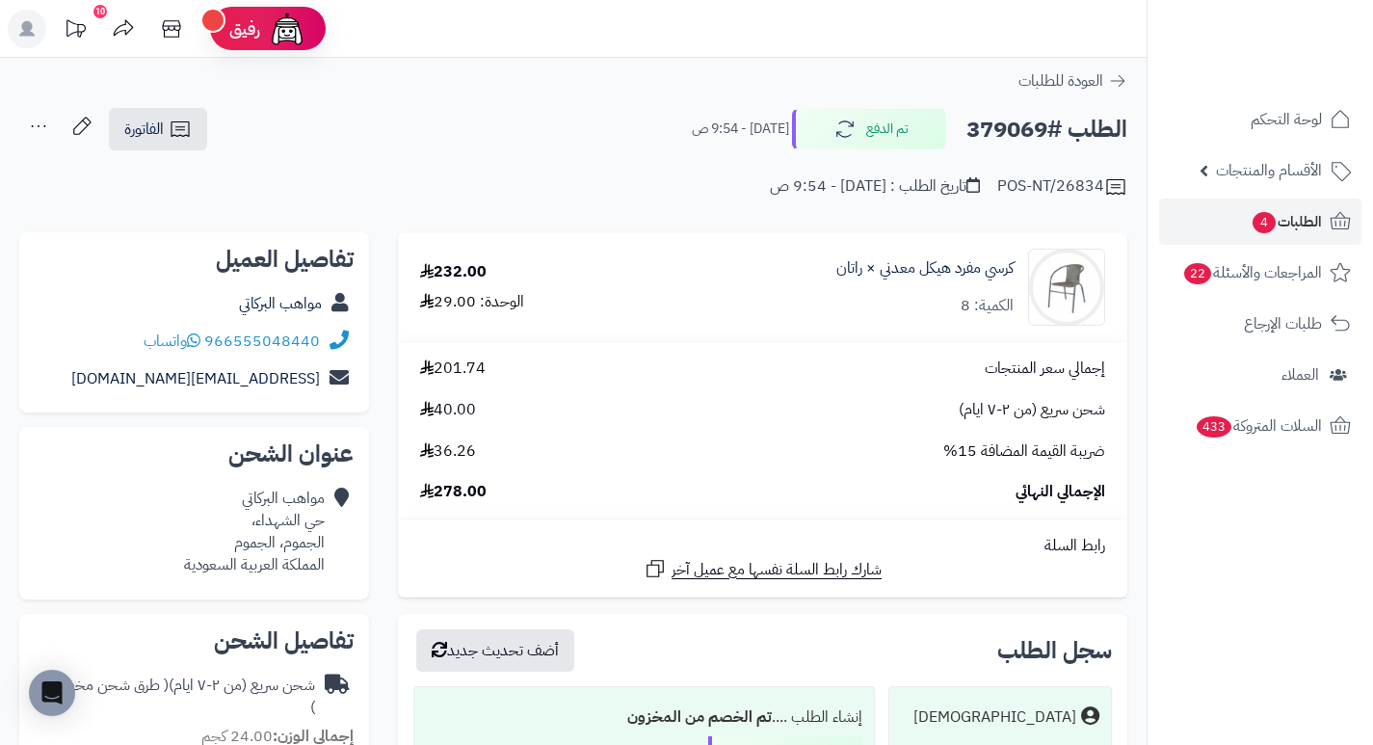
drag, startPoint x: 650, startPoint y: 206, endPoint x: 594, endPoint y: 153, distance: 77.7
click at [594, 153] on div "POS-NT/26834 تاريخ الطلب : اليوم - 9:54 ص" at bounding box center [573, 175] width 1108 height 46
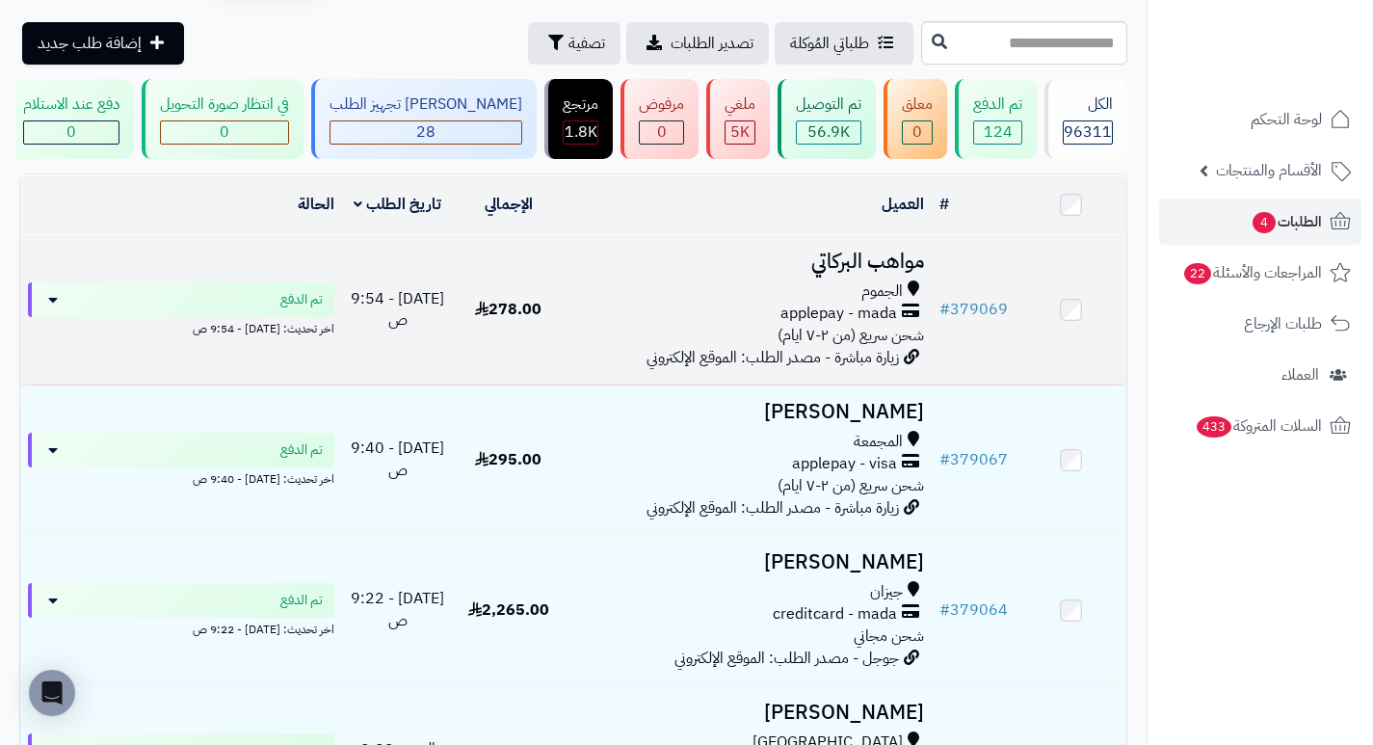
scroll to position [96, 0]
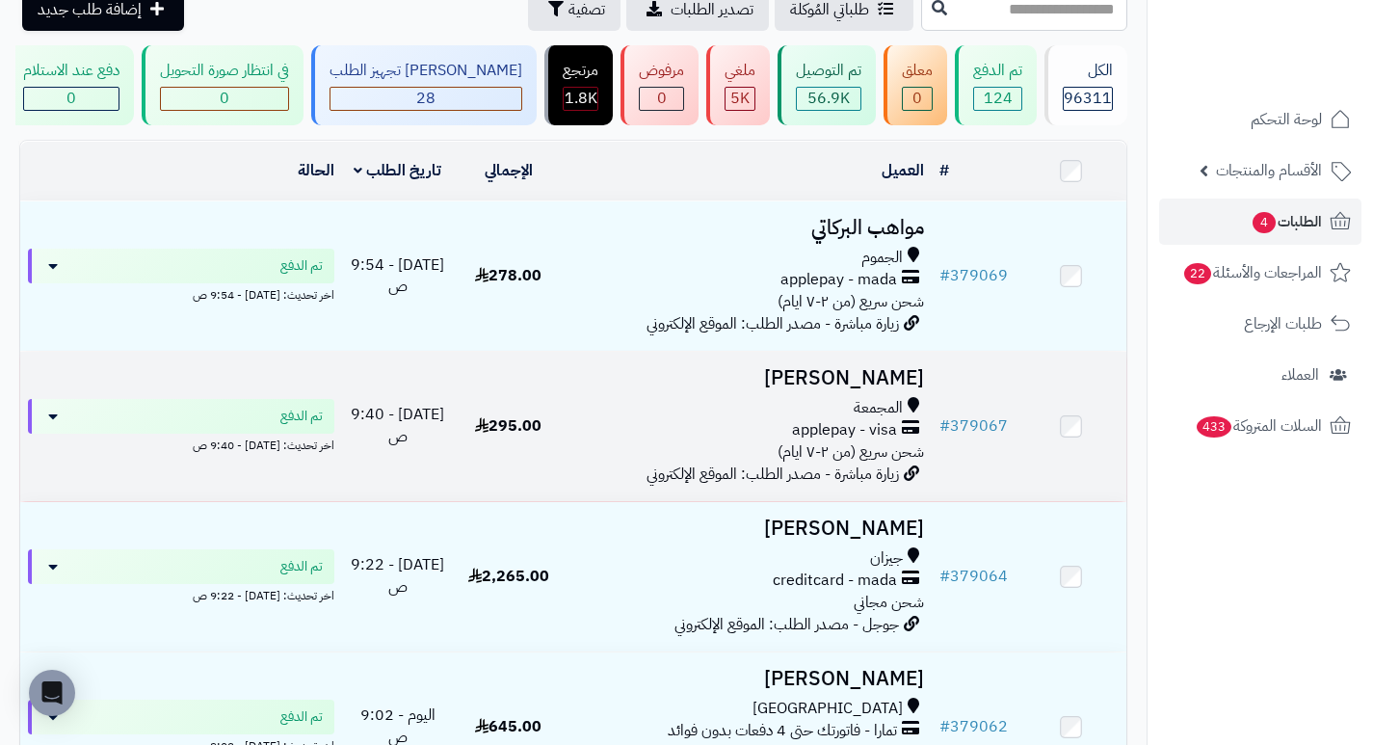
click at [886, 387] on h3 "[PERSON_NAME]" at bounding box center [747, 378] width 353 height 22
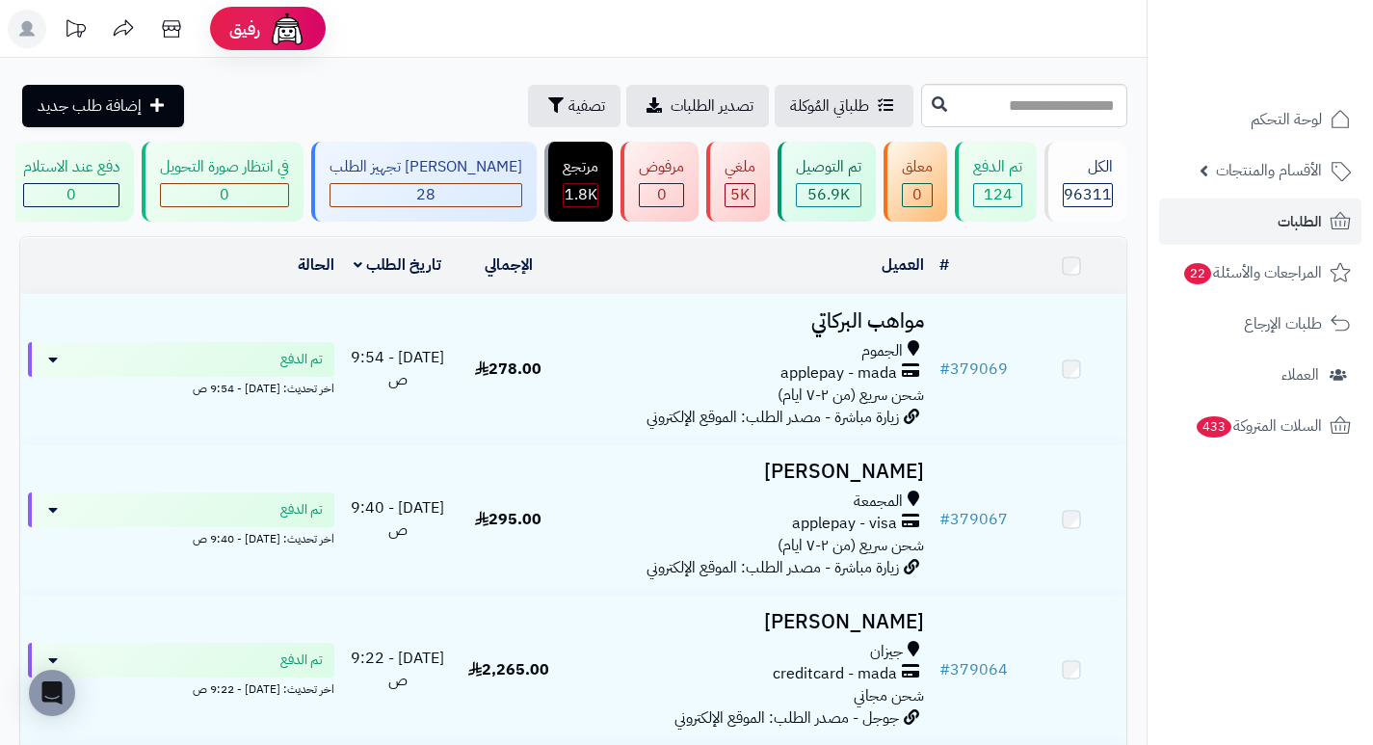
scroll to position [96, 0]
